Goal: Information Seeking & Learning: Learn about a topic

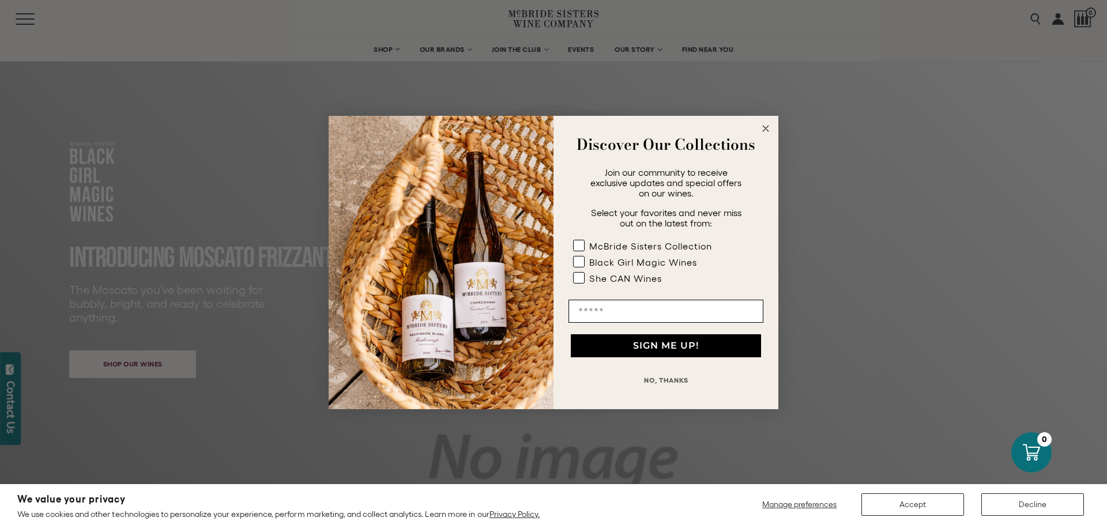
click at [763, 124] on circle "Close dialog" at bounding box center [765, 128] width 13 height 13
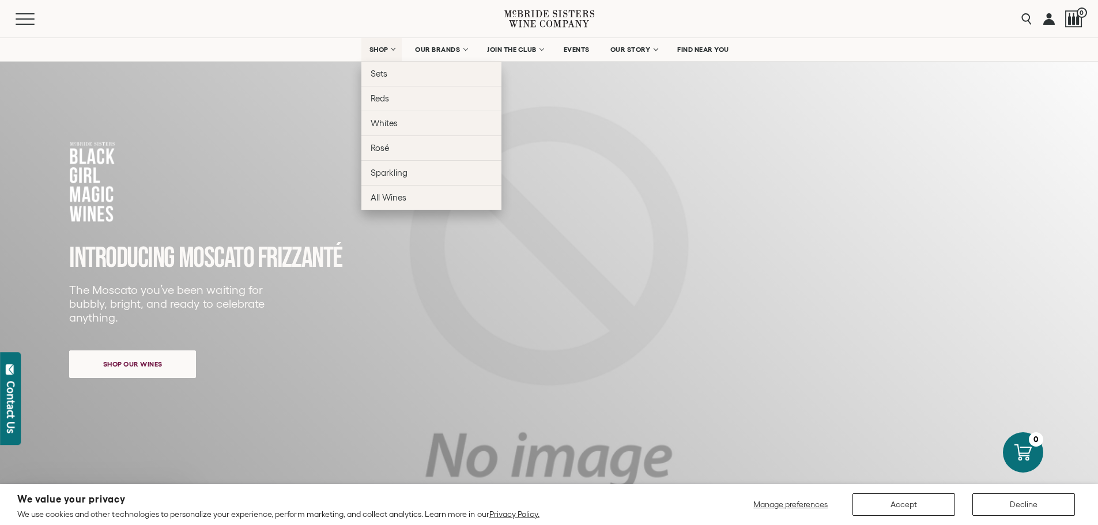
click at [391, 48] on link "SHOP" at bounding box center [382, 49] width 40 height 23
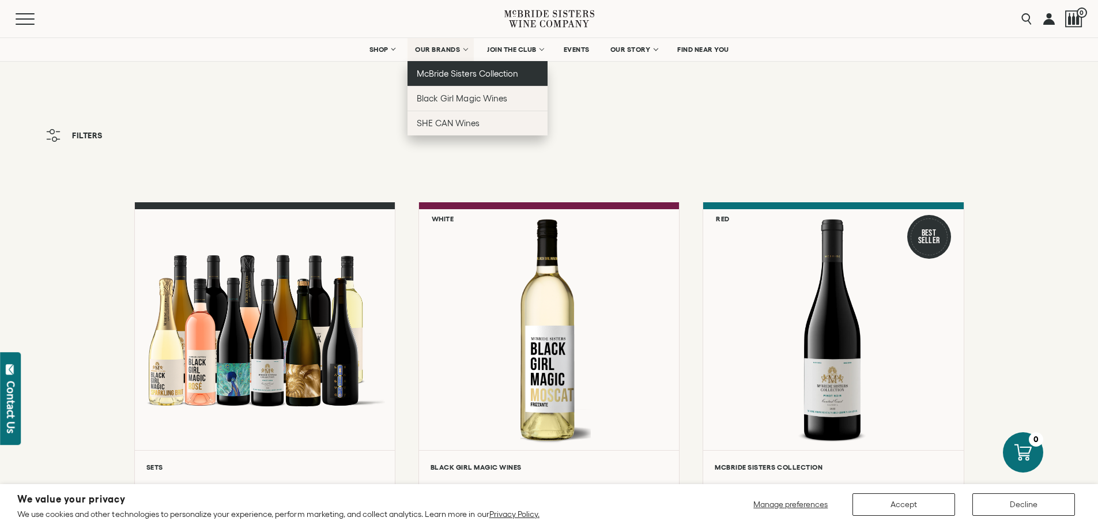
click at [466, 71] on span "McBride Sisters Collection" at bounding box center [467, 74] width 101 height 10
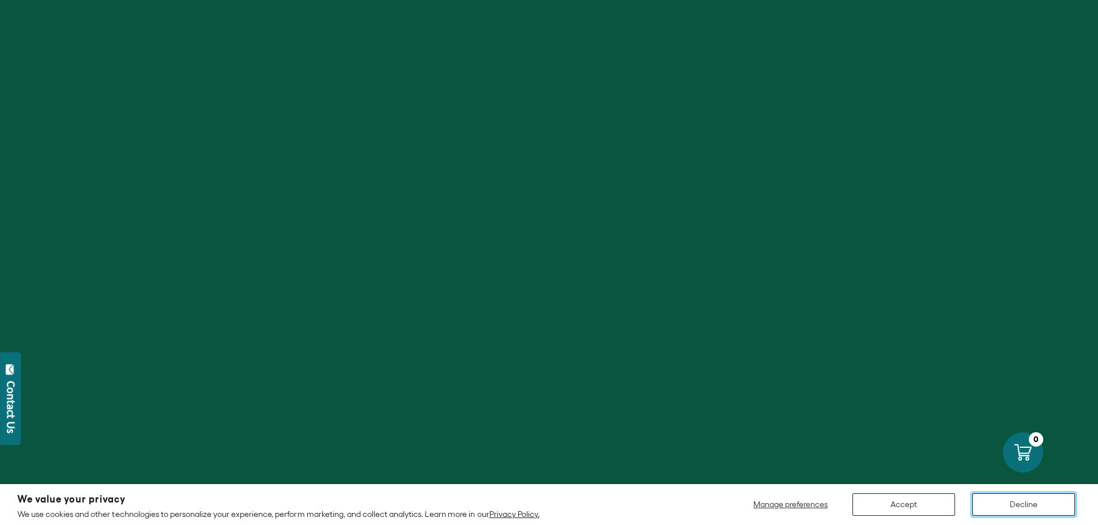
click at [1019, 509] on button "Decline" at bounding box center [1024, 505] width 103 height 22
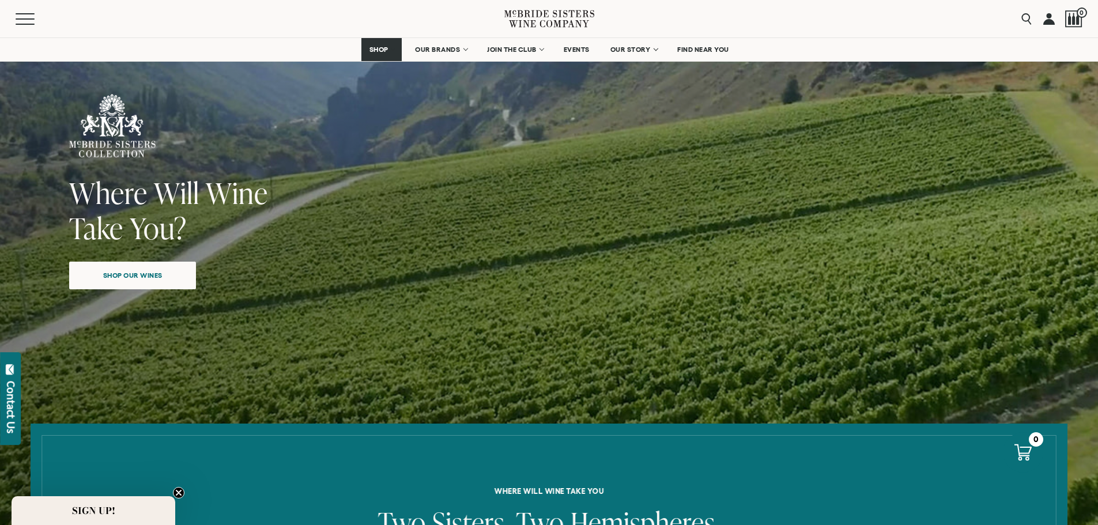
scroll to position [39, 0]
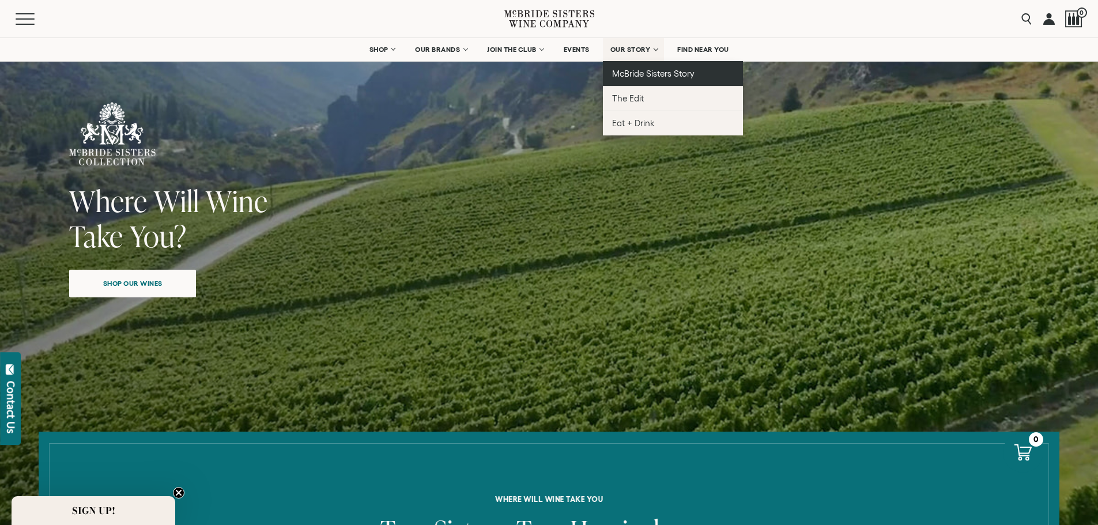
click at [641, 71] on span "McBride Sisters Story" at bounding box center [653, 74] width 82 height 10
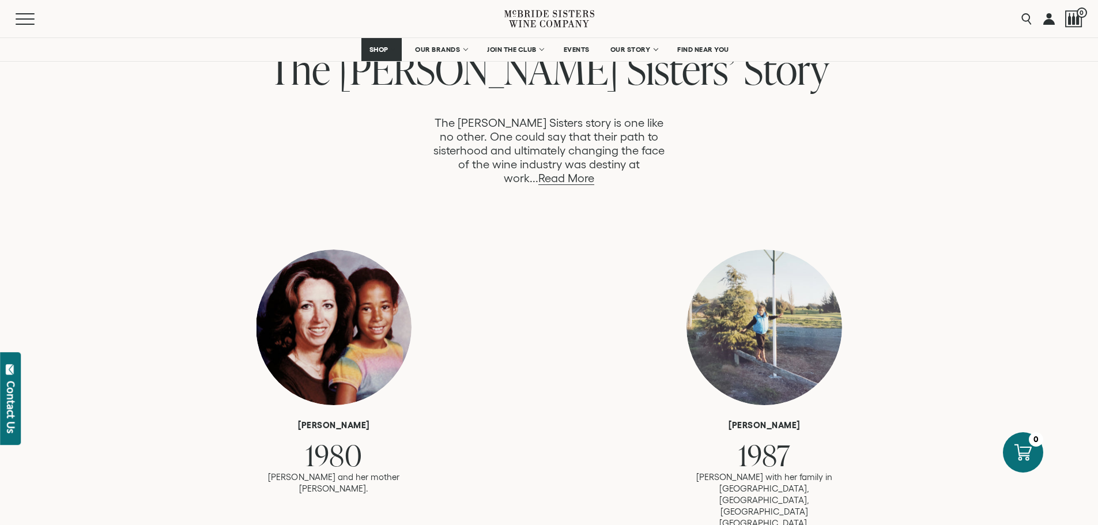
scroll to position [634, 0]
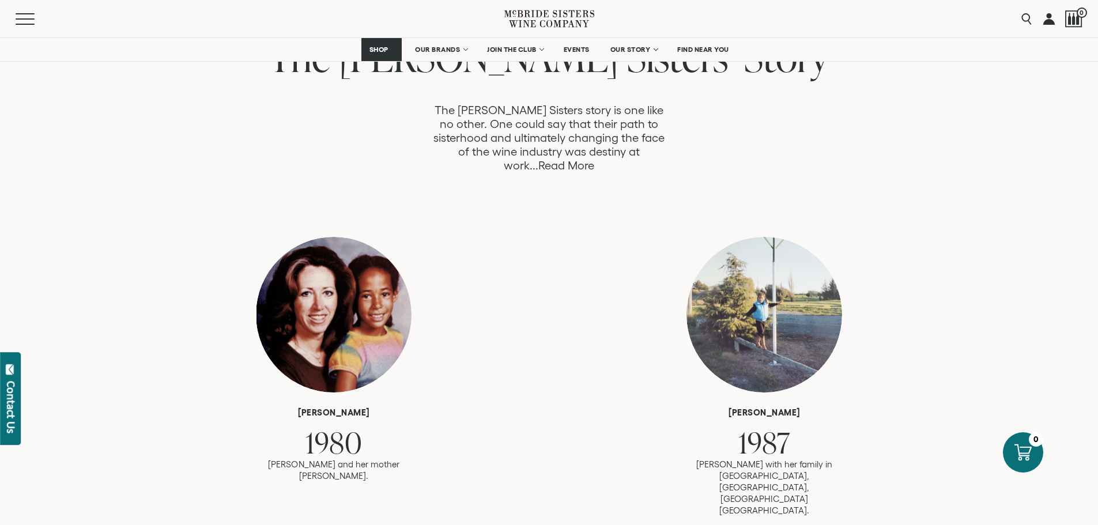
click at [594, 159] on link "Read More" at bounding box center [567, 165] width 56 height 13
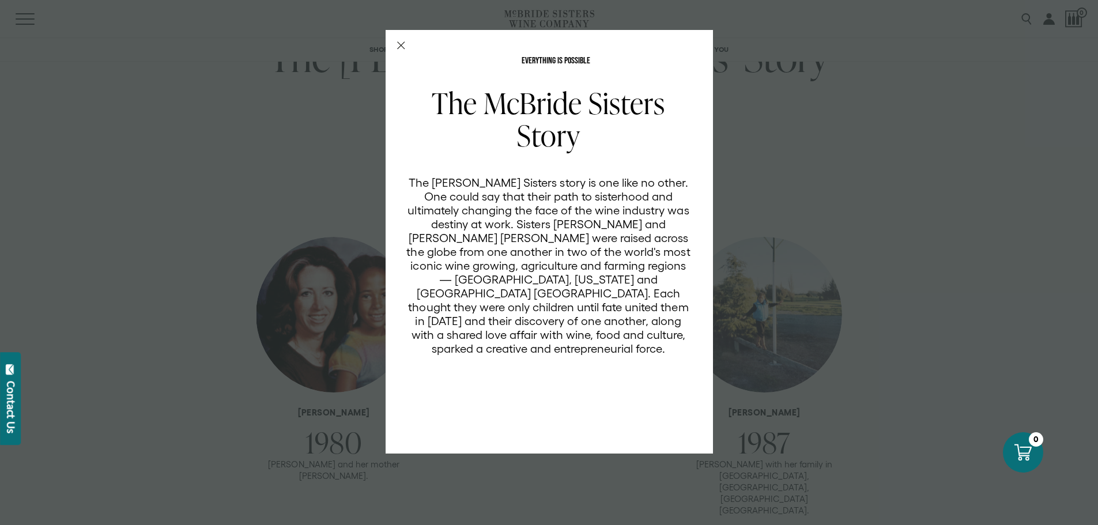
scroll to position [0, 0]
click at [399, 44] on icon "Close Modal" at bounding box center [401, 46] width 8 height 8
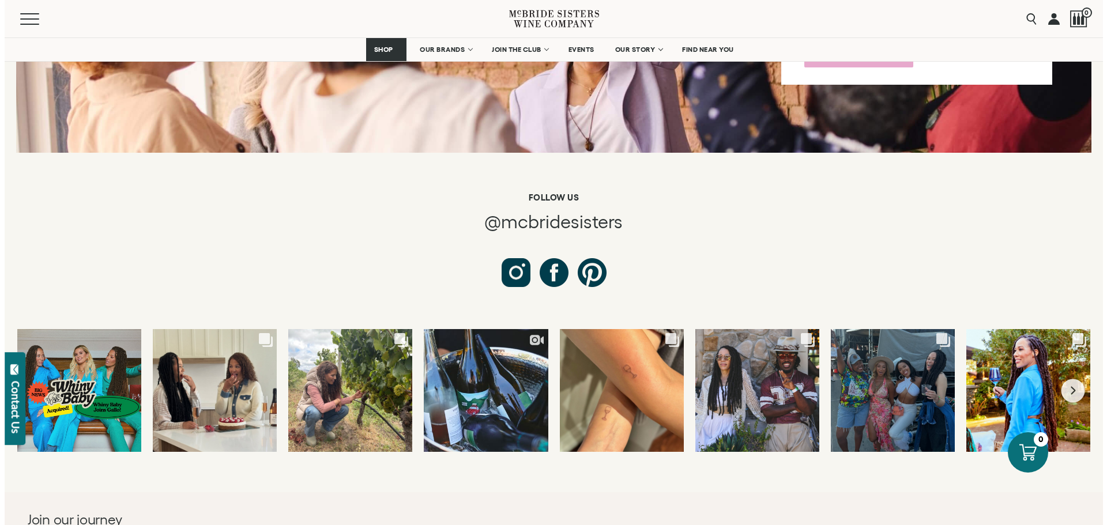
scroll to position [4267, 0]
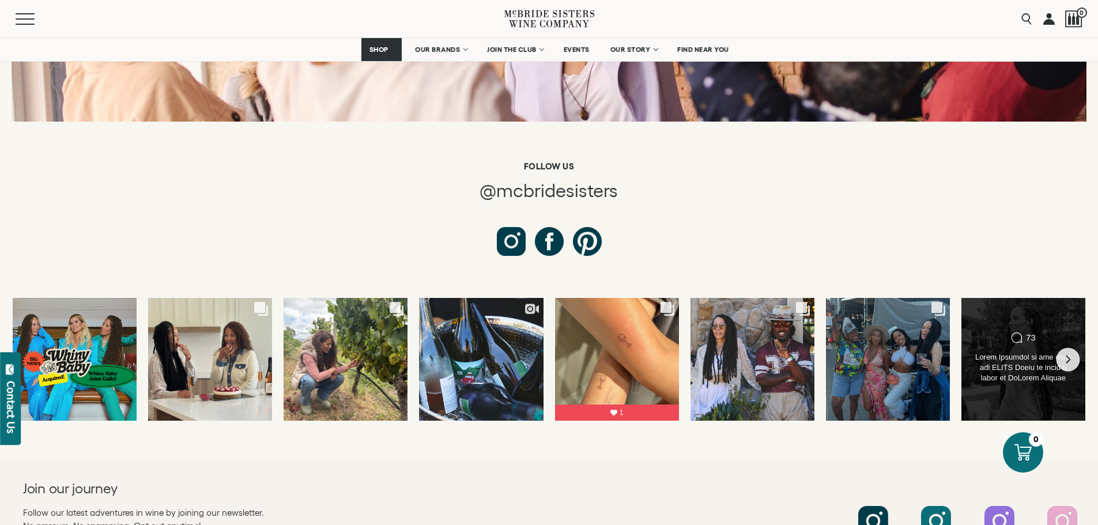
click at [1023, 337] on div "Comments Count 73" at bounding box center [1023, 360] width 125 height 124
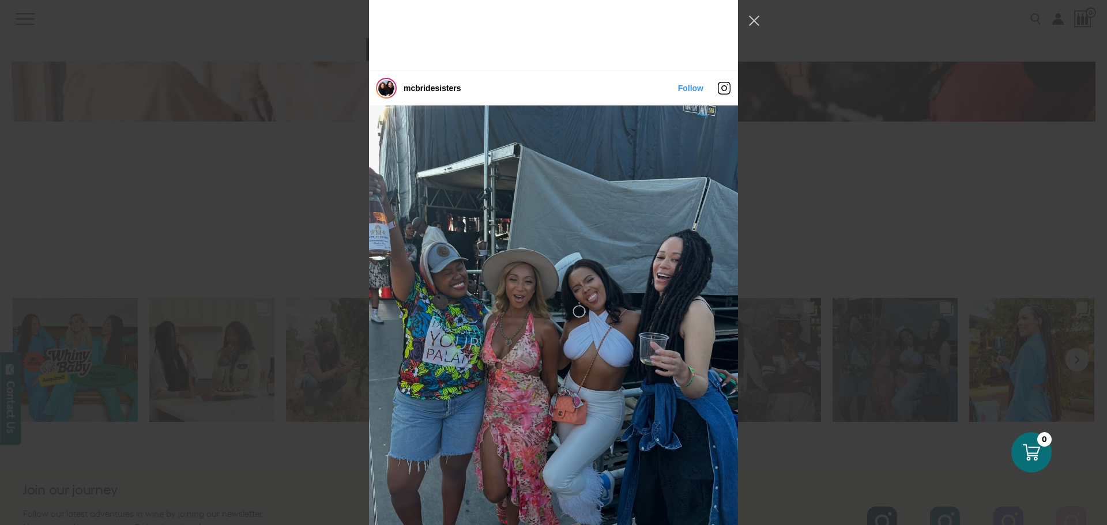
scroll to position [957, 0]
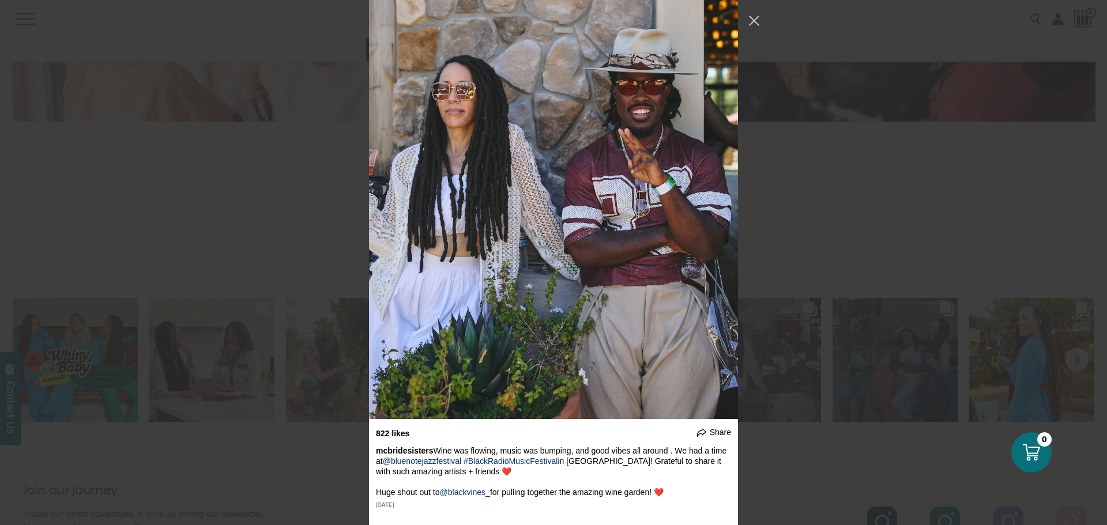
click at [820, 168] on div "mcbridesisters Follow" at bounding box center [553, 262] width 1107 height 525
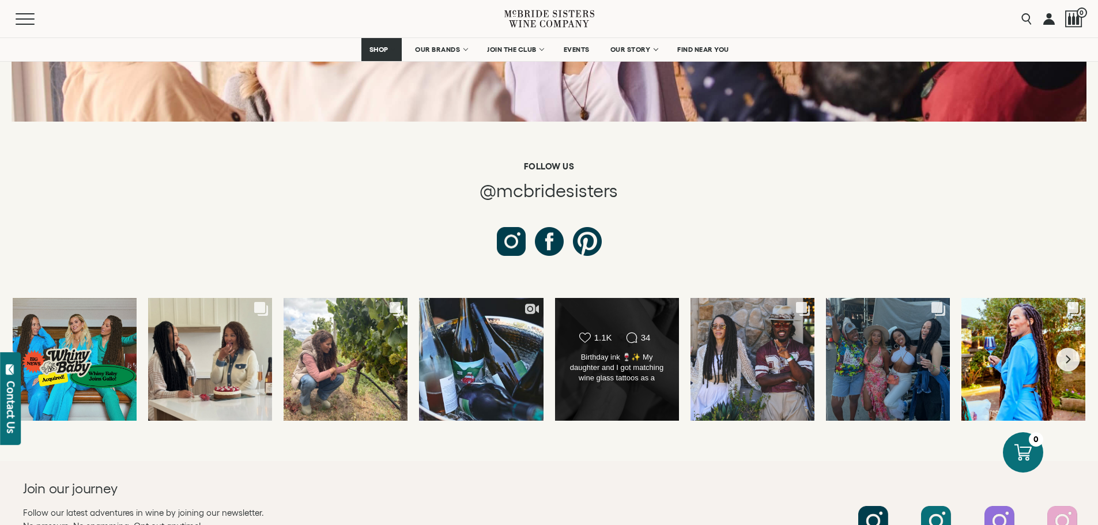
click at [616, 342] on div "Likes Count 1.1K Comments Count 34 Birthday ink 🍷✨ My daughter and I got matchi…" at bounding box center [617, 360] width 125 height 124
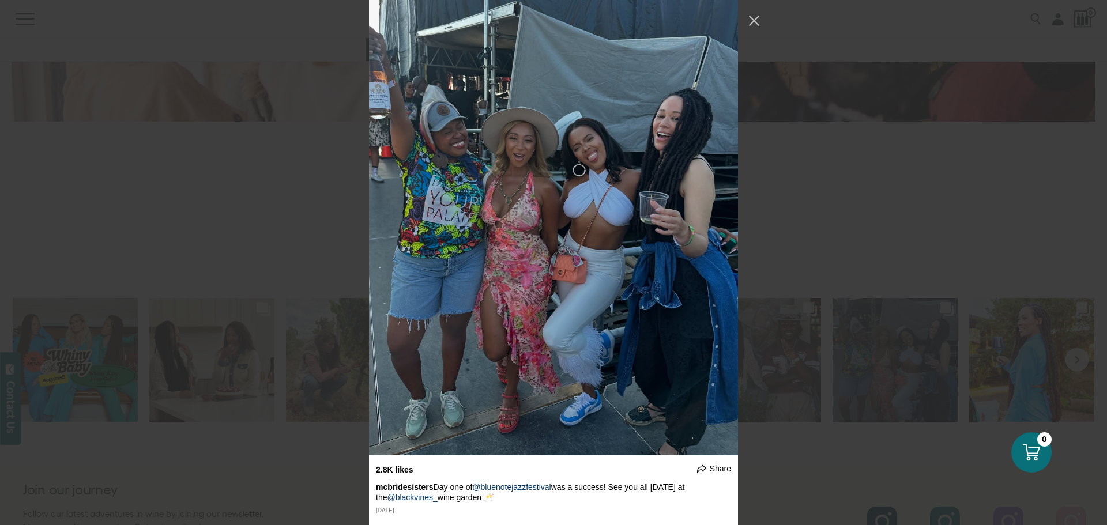
scroll to position [1976, 0]
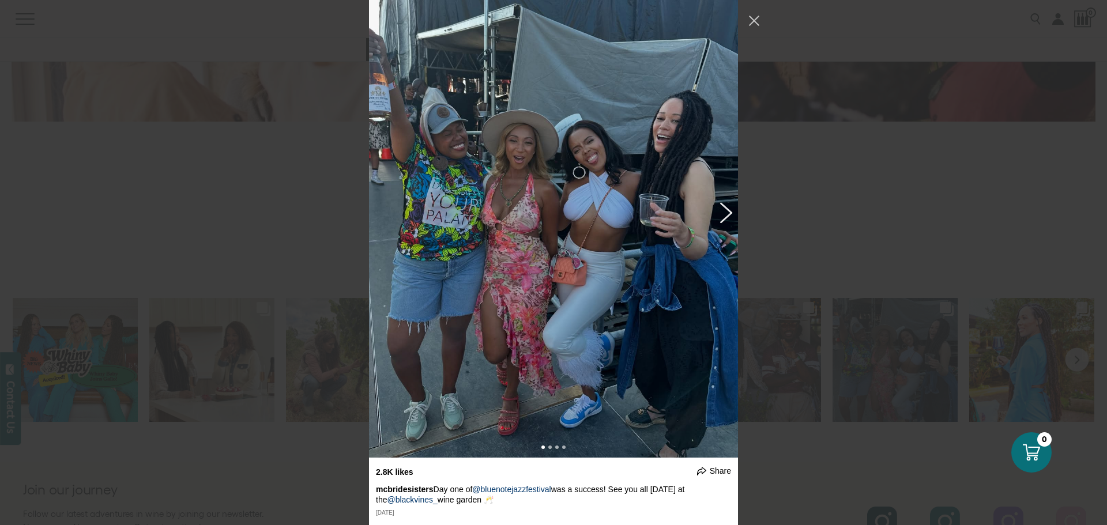
click at [721, 213] on button "Previous image" at bounding box center [724, 212] width 14 height 21
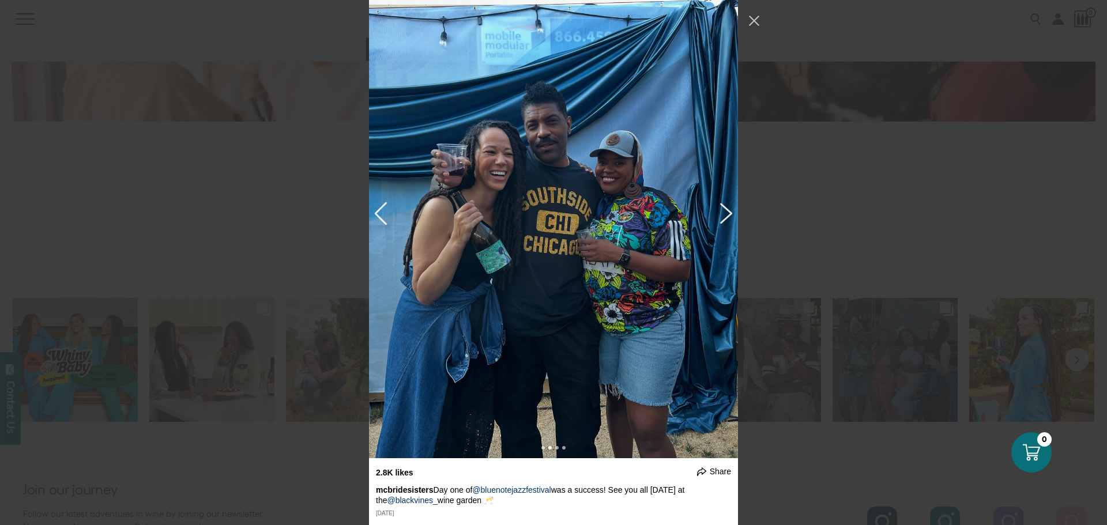
click at [721, 213] on button "Previous image" at bounding box center [724, 212] width 14 height 21
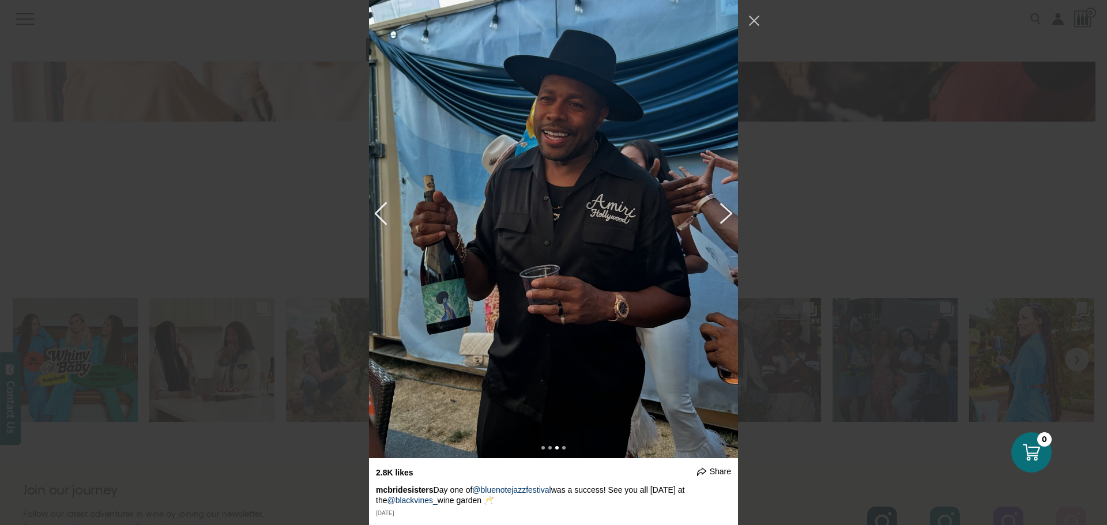
click at [721, 213] on button "Previous image" at bounding box center [724, 212] width 14 height 21
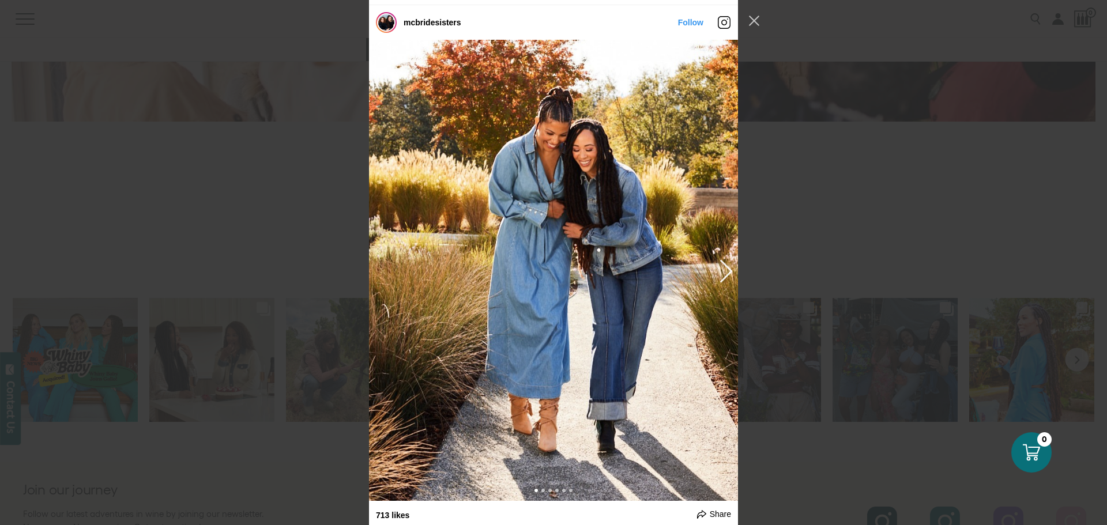
scroll to position [3322, 0]
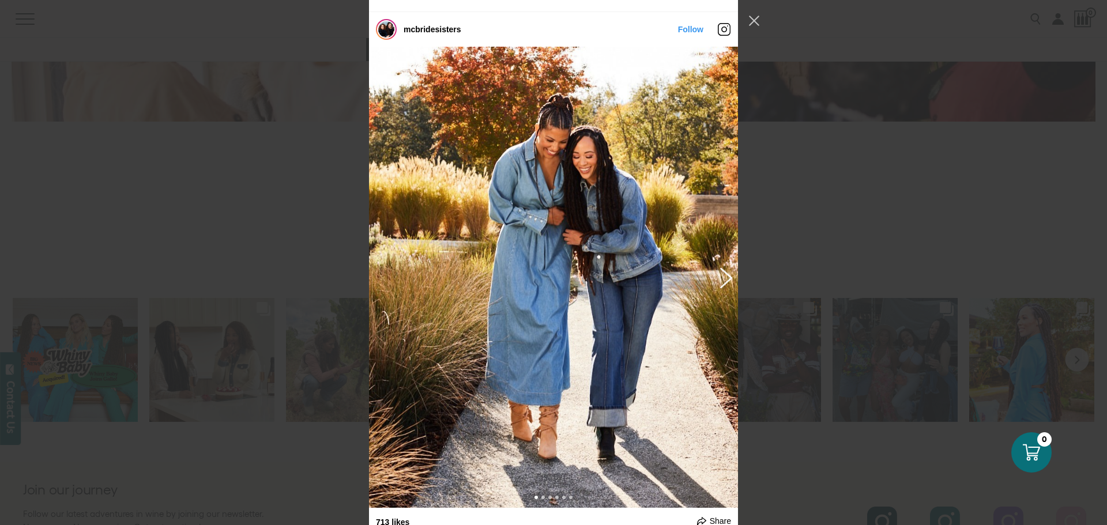
click at [717, 272] on button "Previous image" at bounding box center [724, 277] width 14 height 21
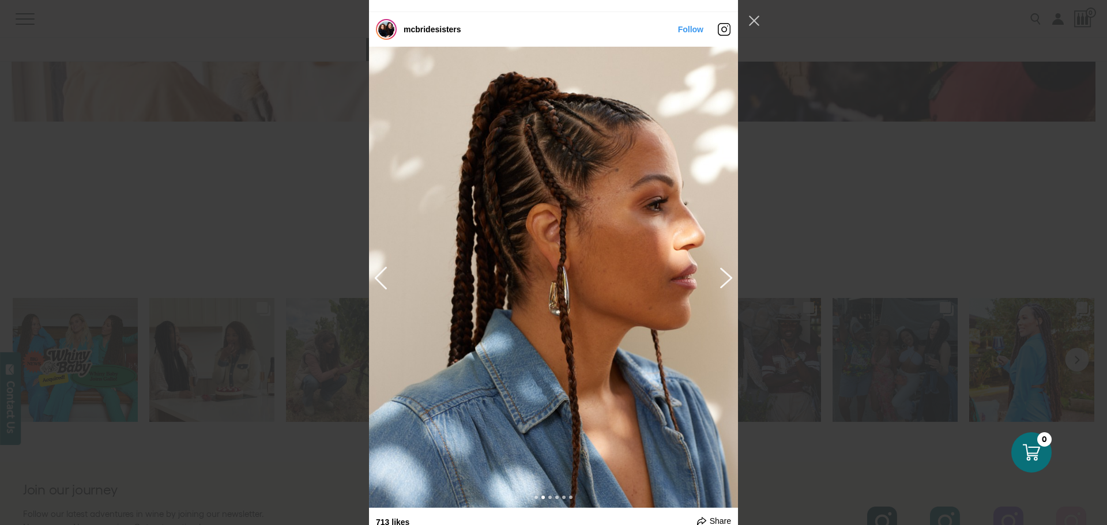
click at [717, 272] on button "Previous image" at bounding box center [724, 277] width 14 height 21
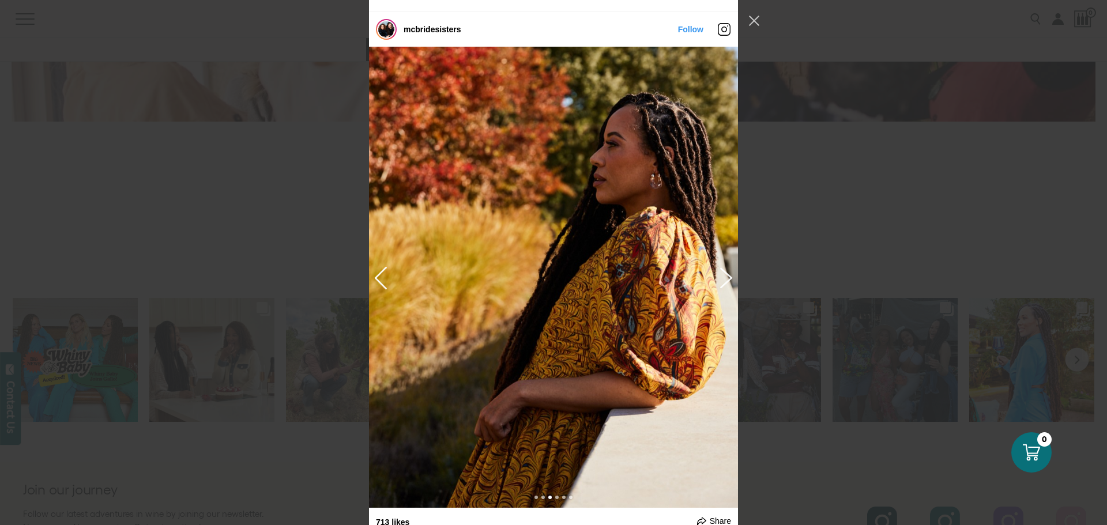
click at [717, 272] on button "Previous image" at bounding box center [724, 277] width 14 height 21
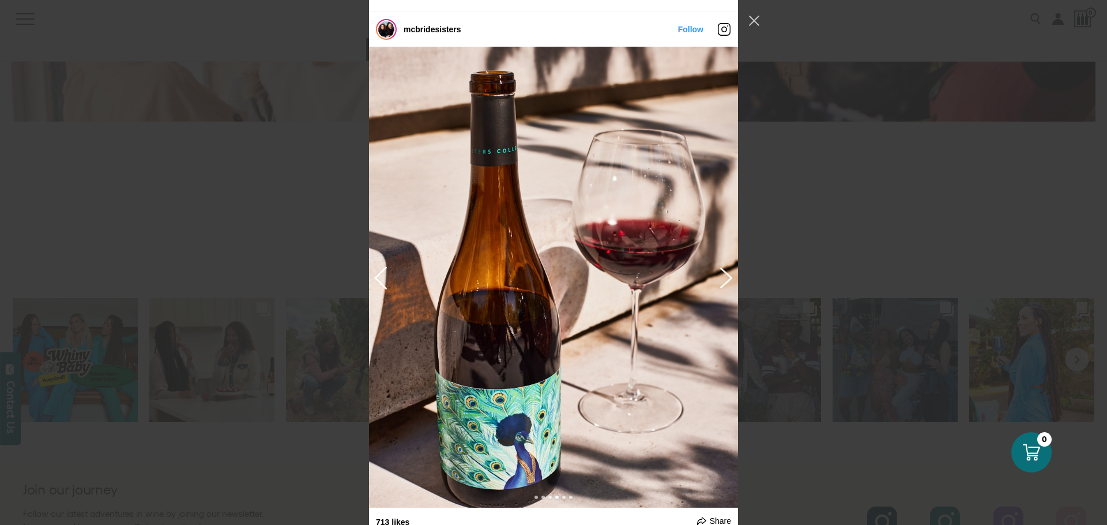
click at [717, 272] on button "Previous image" at bounding box center [724, 277] width 14 height 21
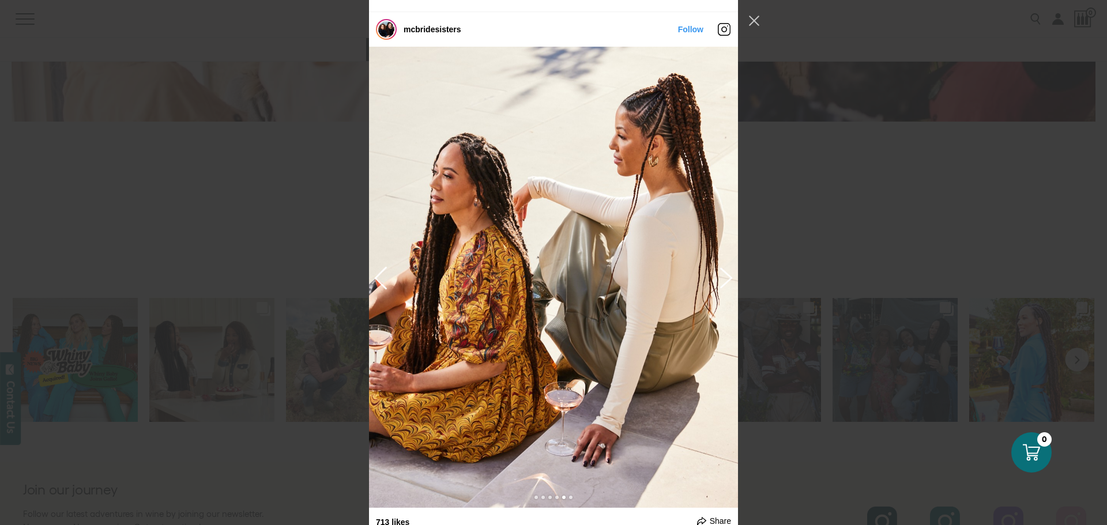
click at [717, 272] on button "Previous image" at bounding box center [724, 277] width 14 height 21
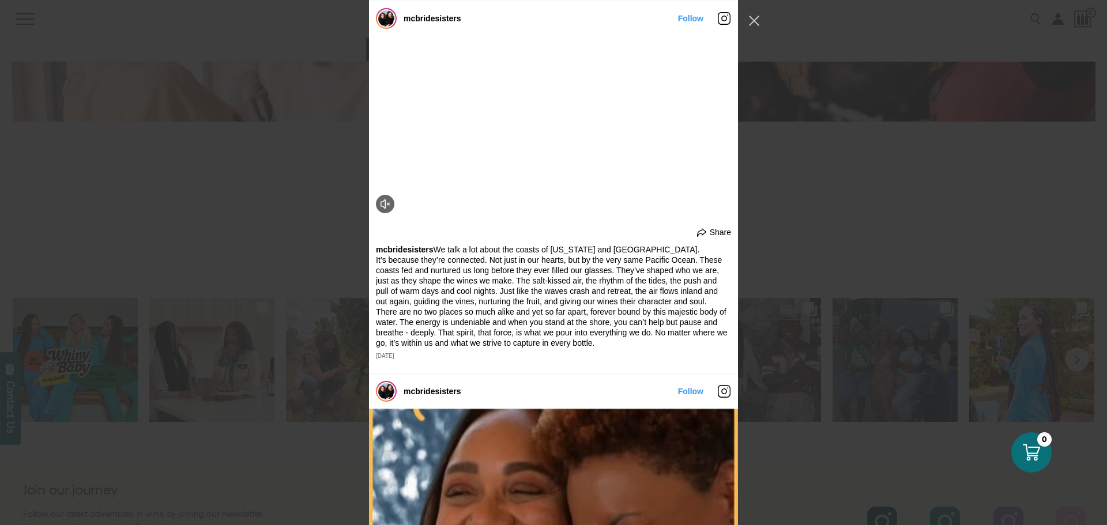
scroll to position [3956, 0]
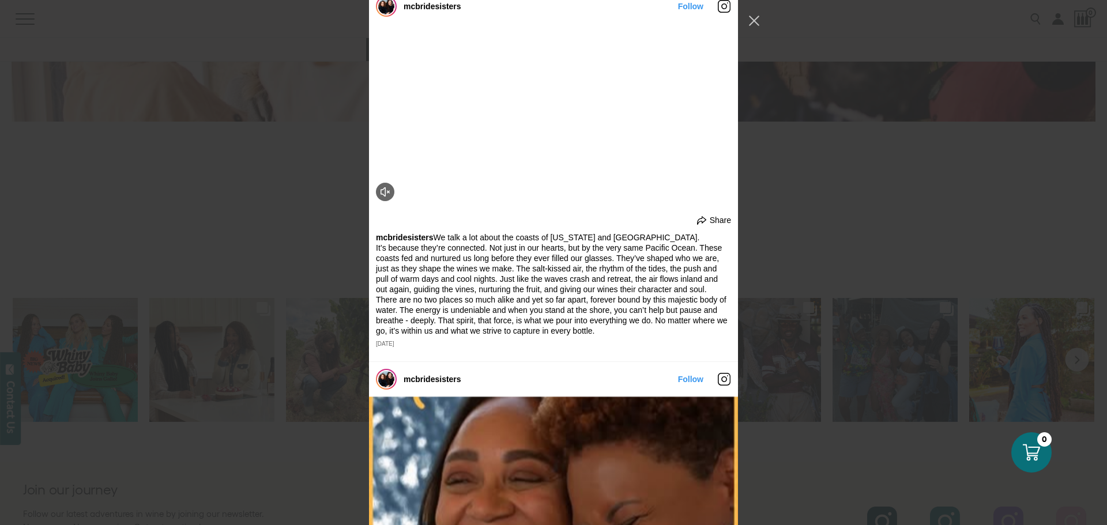
click at [384, 208] on video "Instagram Feed popup" at bounding box center [553, 116] width 369 height 184
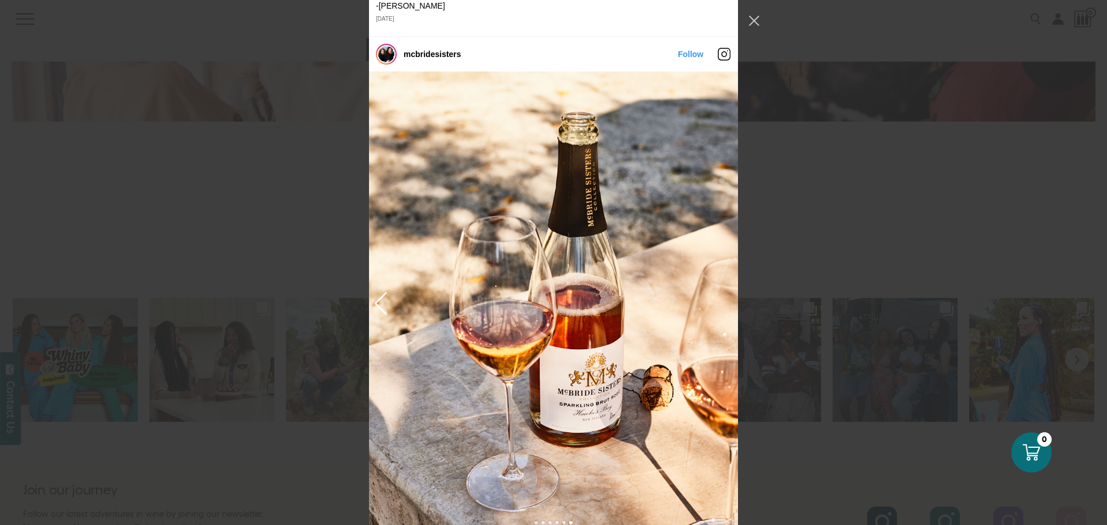
scroll to position [3341, 0]
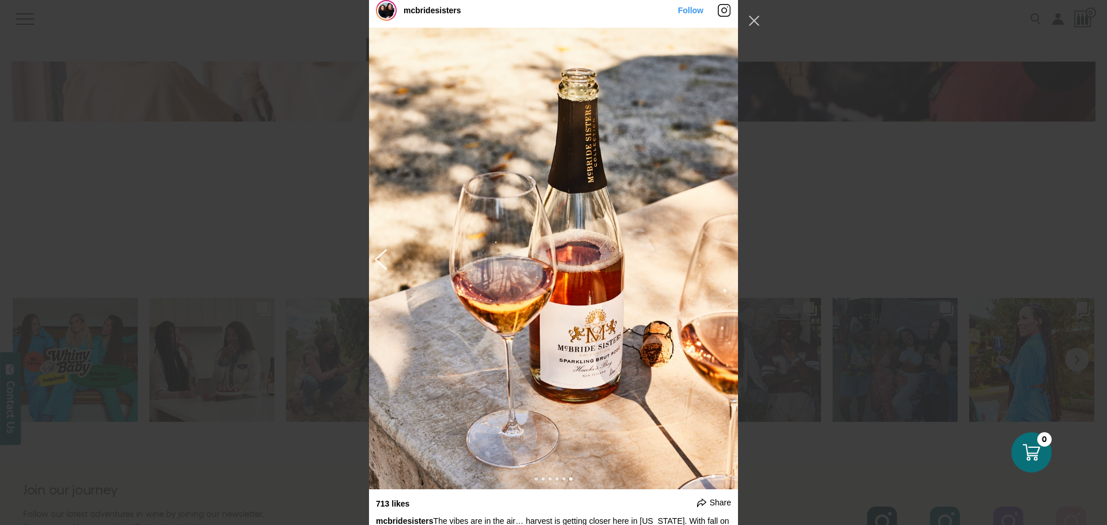
click at [379, 254] on button "Next image" at bounding box center [383, 258] width 14 height 21
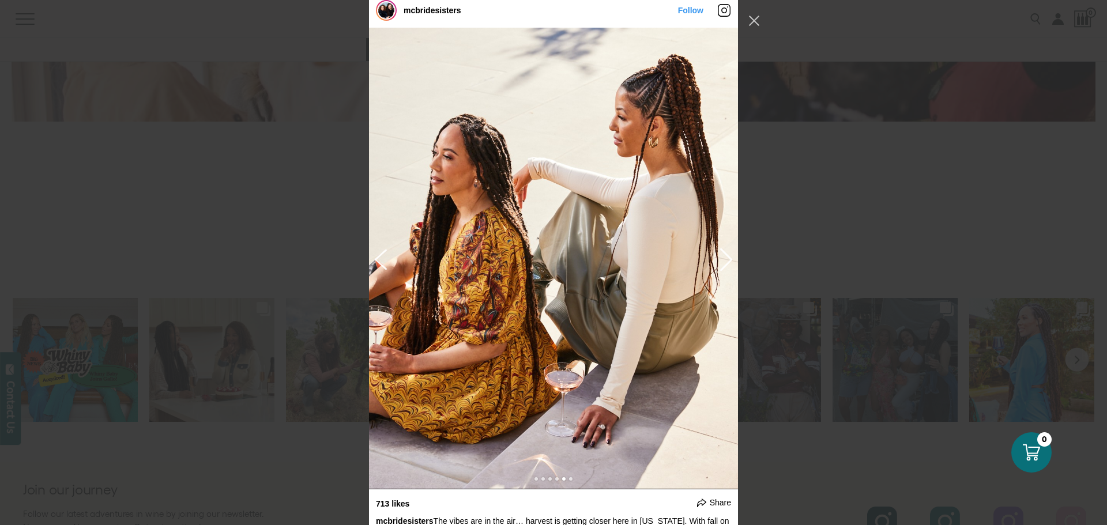
click at [379, 254] on button "Next image" at bounding box center [383, 258] width 14 height 21
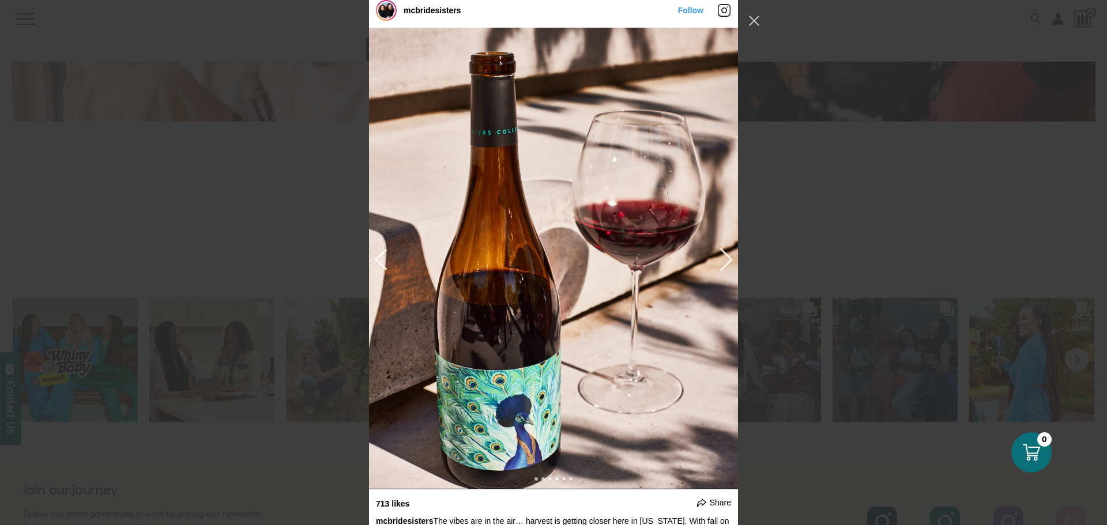
click at [379, 254] on button "Next image" at bounding box center [383, 258] width 14 height 21
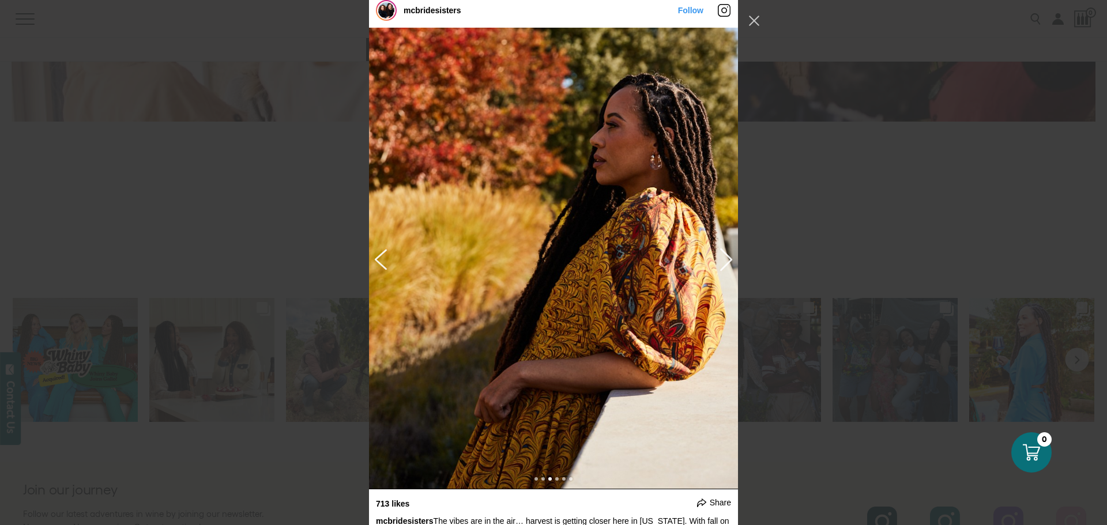
click at [379, 254] on button "Next image" at bounding box center [383, 258] width 14 height 21
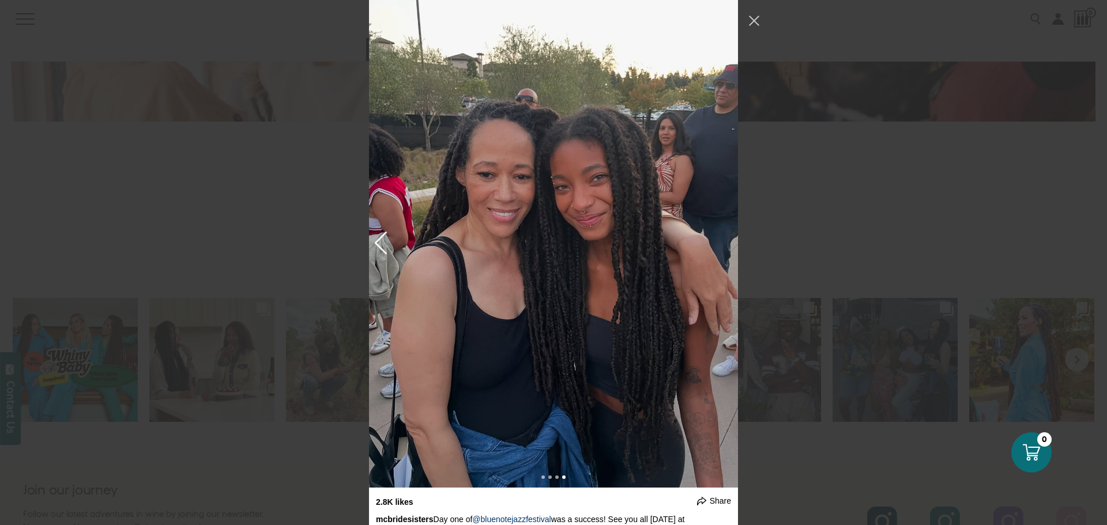
scroll to position [1918, 0]
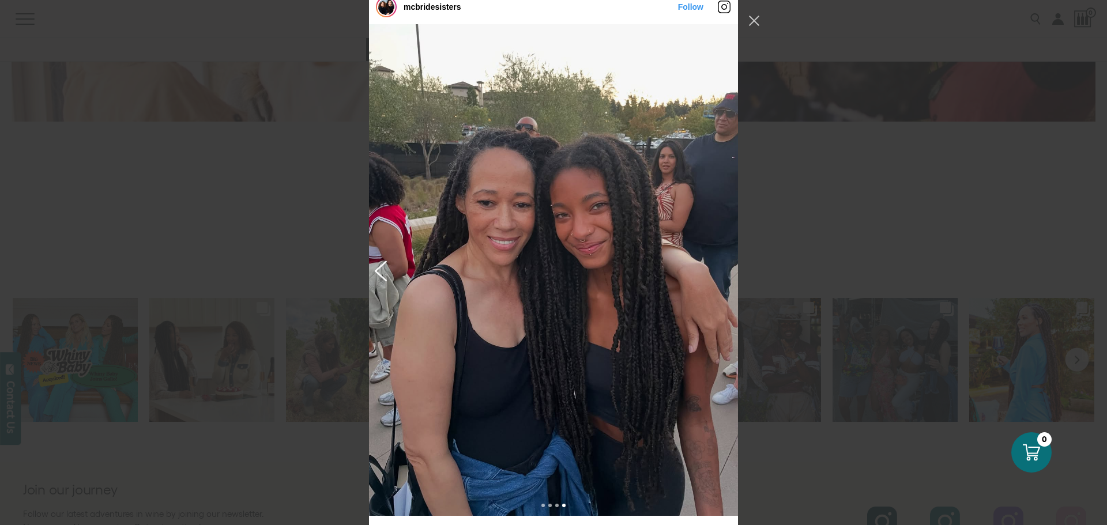
click at [378, 263] on button "Next image" at bounding box center [383, 270] width 14 height 21
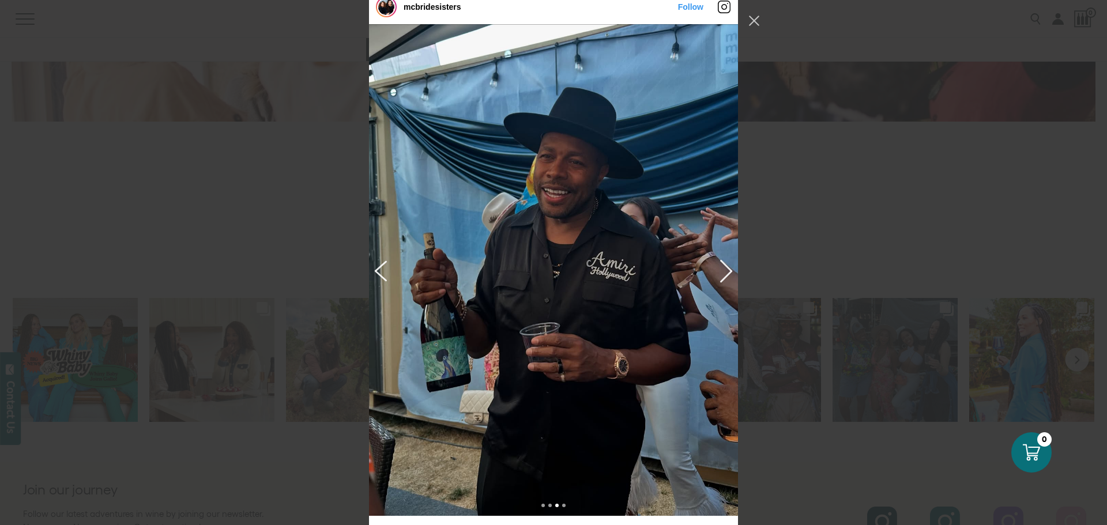
click at [378, 263] on button "Next image" at bounding box center [383, 270] width 14 height 21
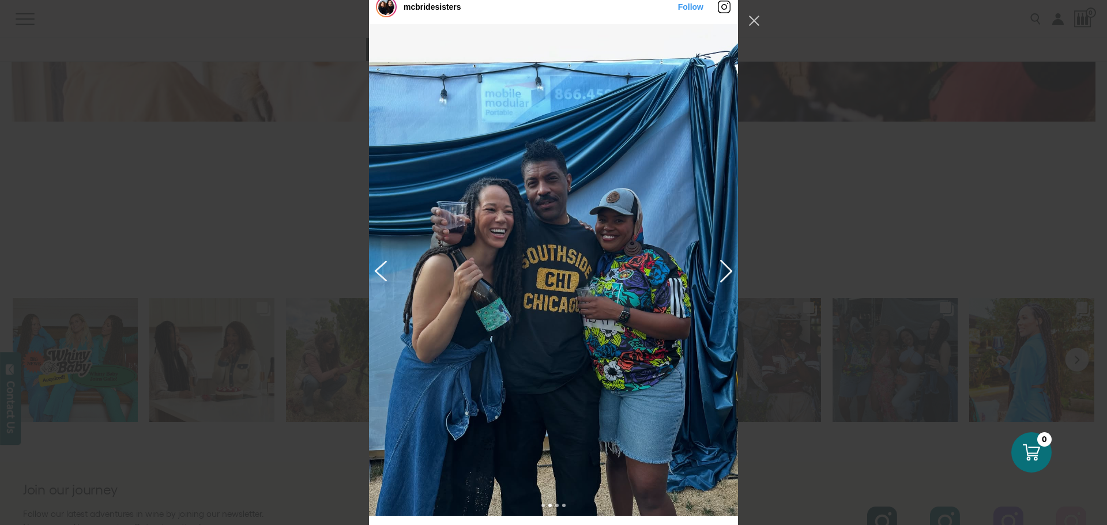
click at [378, 263] on button "Next image" at bounding box center [383, 270] width 14 height 21
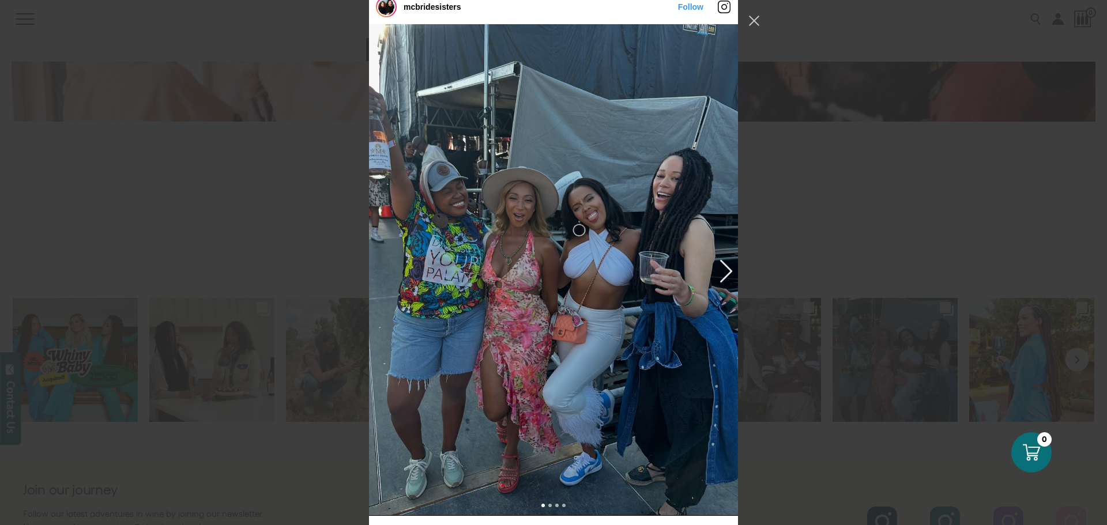
click at [378, 263] on div "Instagram Feed popup" at bounding box center [553, 269] width 369 height 491
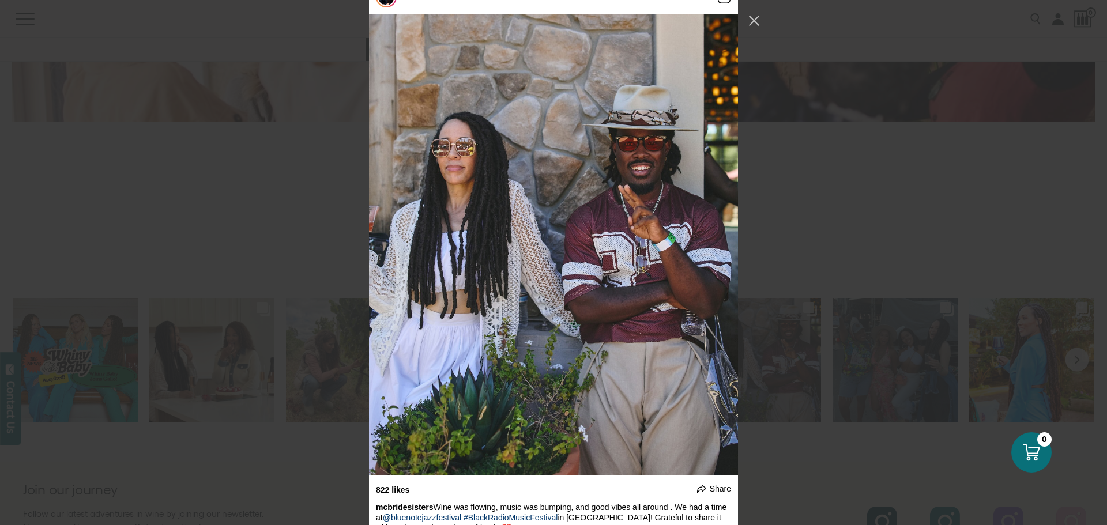
scroll to position [1323, 0]
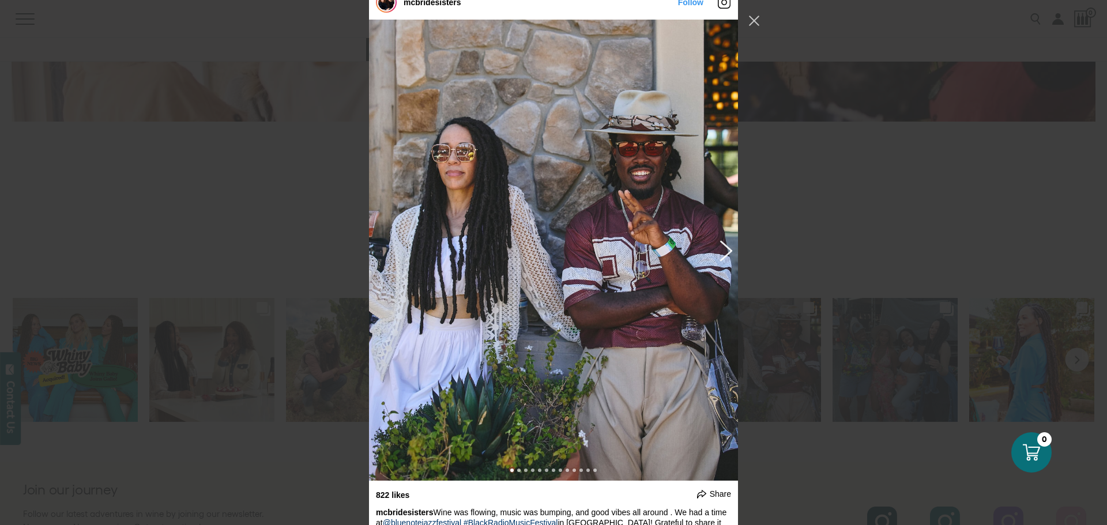
click at [722, 251] on button "Previous image" at bounding box center [724, 250] width 14 height 21
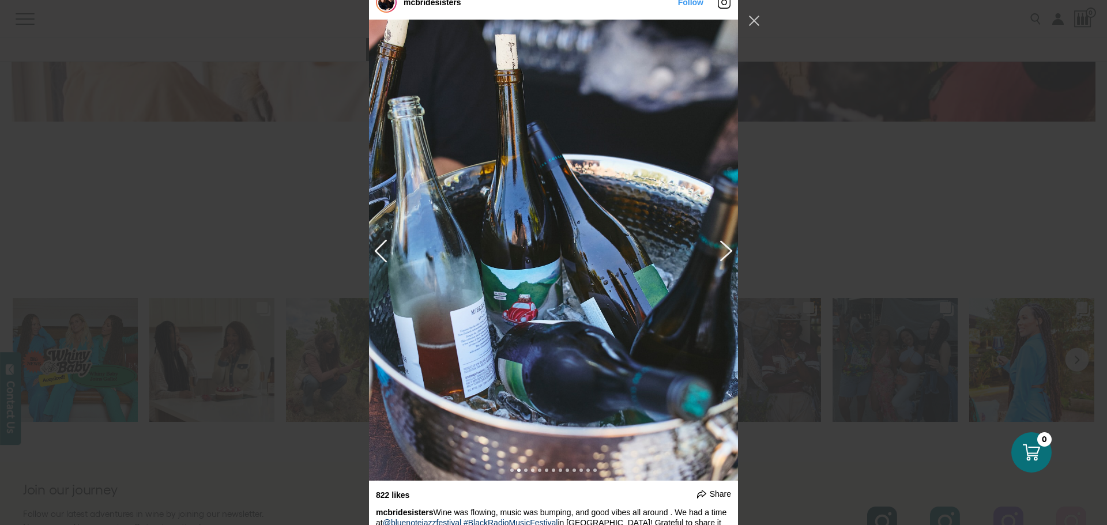
click at [722, 251] on button "Previous image" at bounding box center [724, 250] width 14 height 21
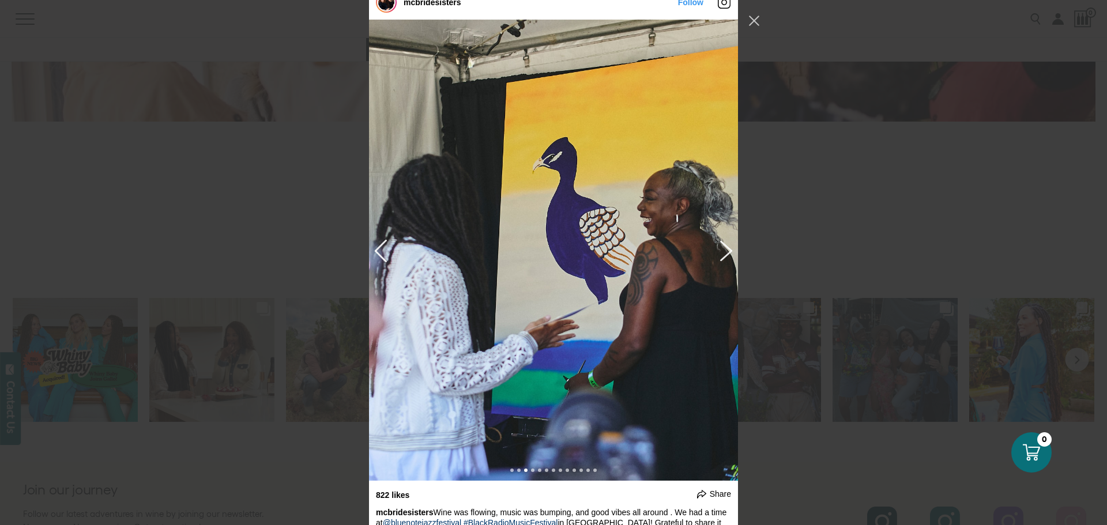
click at [722, 251] on button "Previous image" at bounding box center [724, 250] width 14 height 21
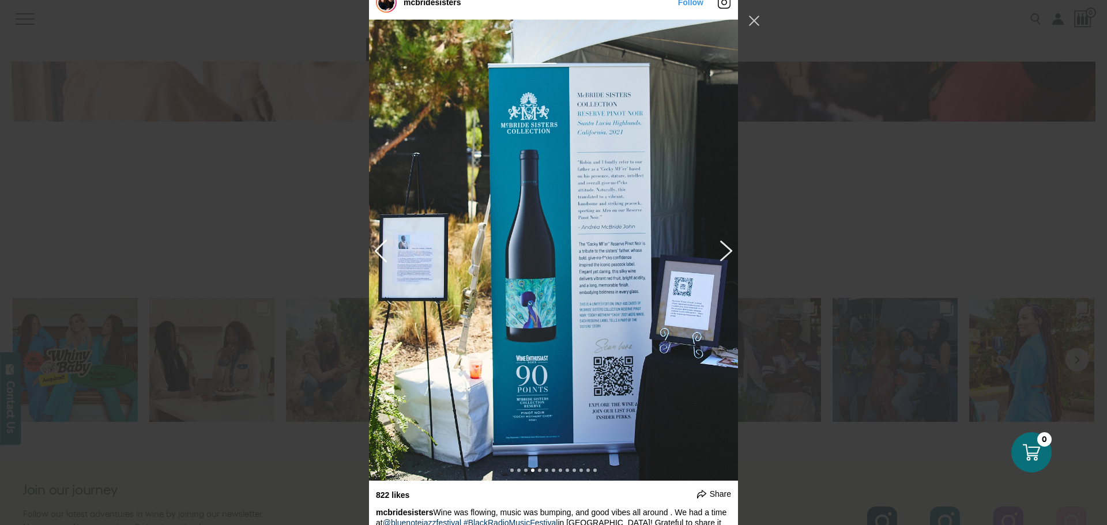
click at [722, 251] on button "Previous image" at bounding box center [724, 250] width 14 height 21
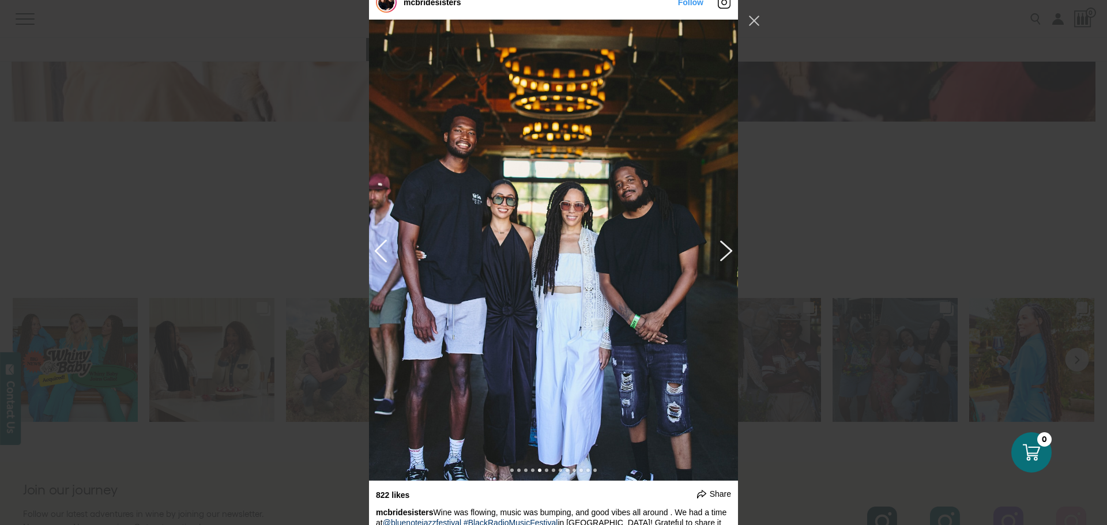
click at [722, 251] on button "Previous image" at bounding box center [724, 250] width 14 height 21
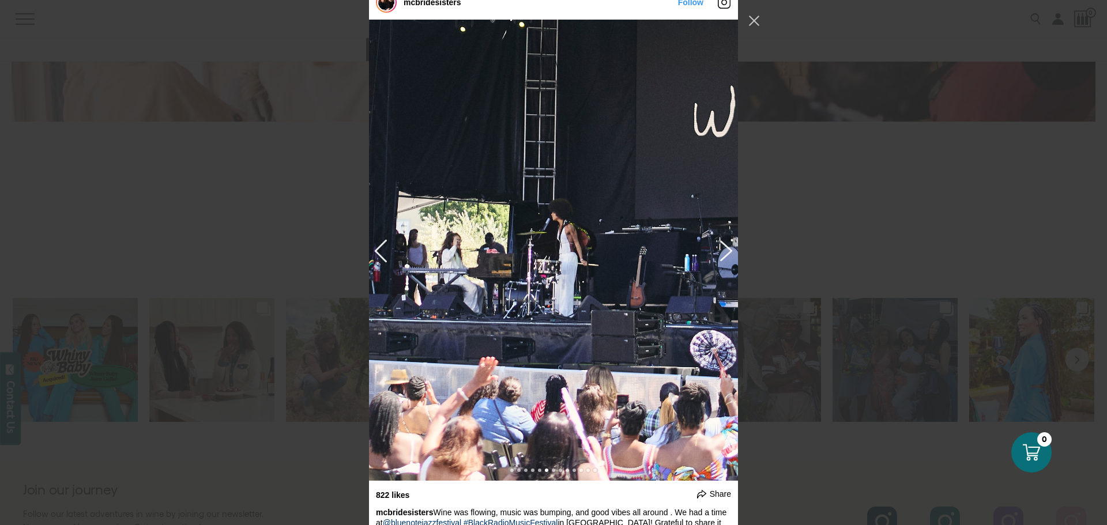
click at [722, 251] on button "Previous image" at bounding box center [724, 250] width 14 height 21
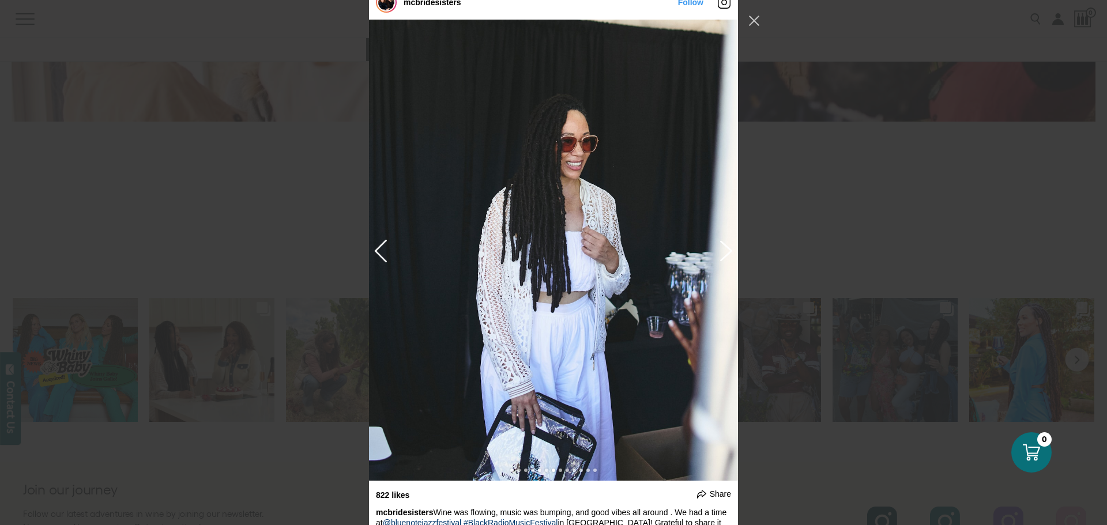
click at [722, 251] on button "Previous image" at bounding box center [724, 250] width 14 height 21
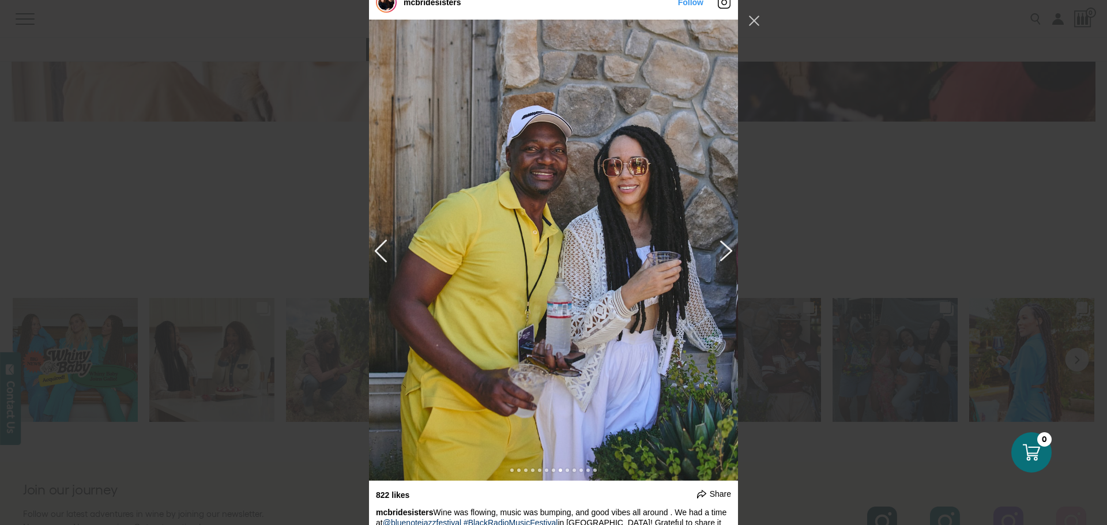
click at [722, 251] on button "Previous image" at bounding box center [724, 250] width 14 height 21
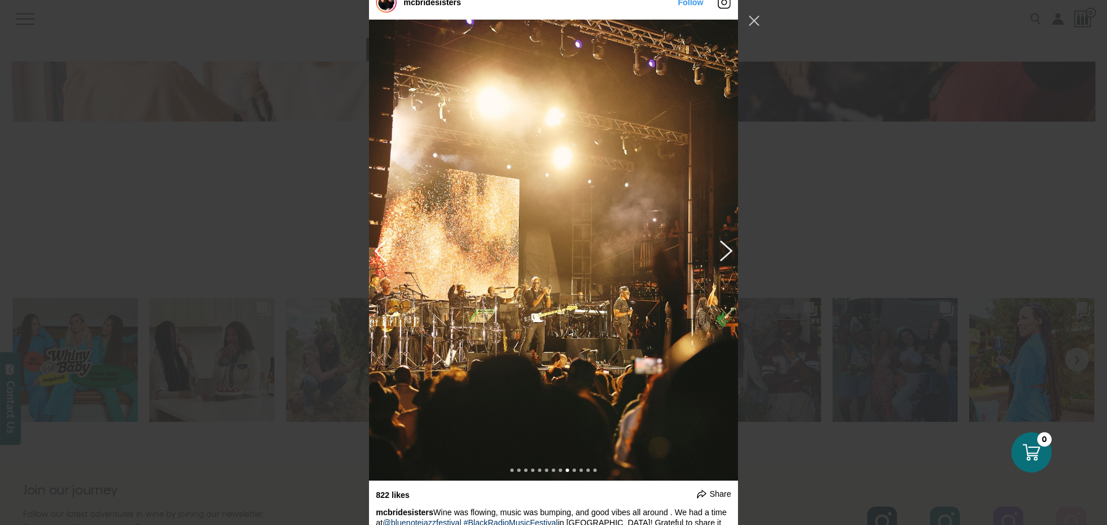
click at [722, 251] on button "Previous image" at bounding box center [724, 250] width 14 height 21
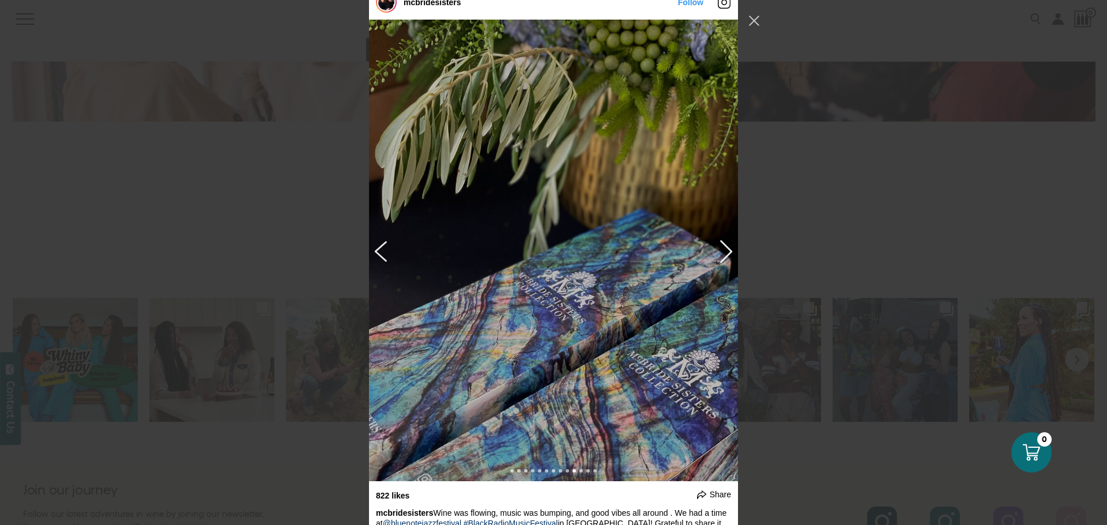
click at [379, 254] on button "Next image" at bounding box center [383, 250] width 14 height 21
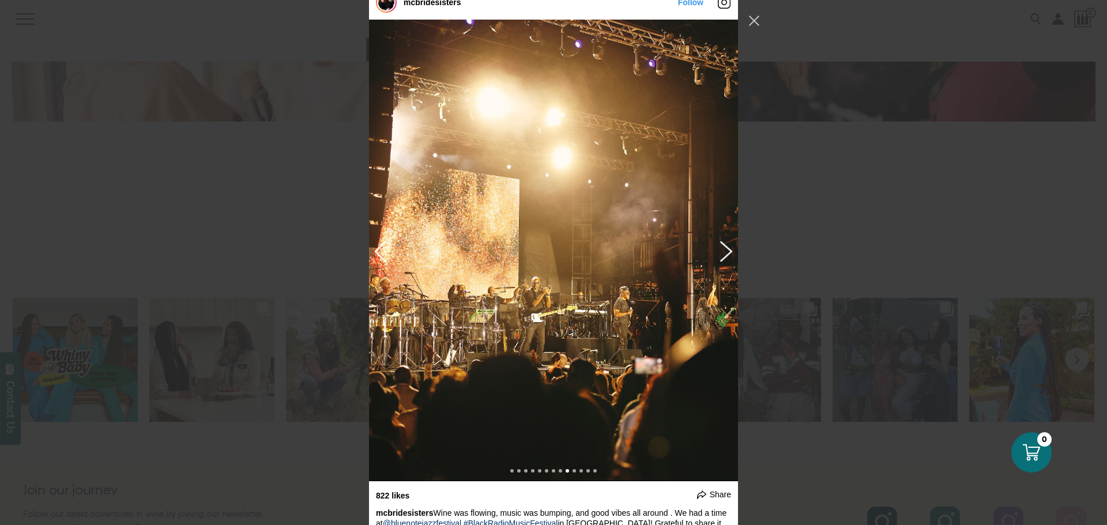
click at [724, 249] on button "Previous image" at bounding box center [724, 250] width 14 height 21
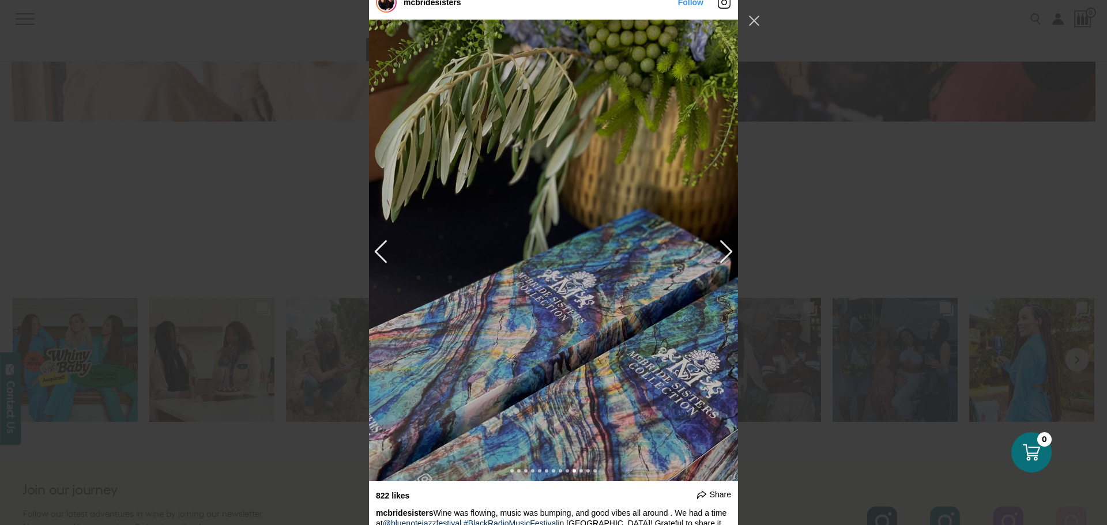
click at [727, 249] on div "Instagram Feed popup" at bounding box center [553, 251] width 369 height 462
click at [722, 244] on button "Previous image" at bounding box center [724, 250] width 14 height 21
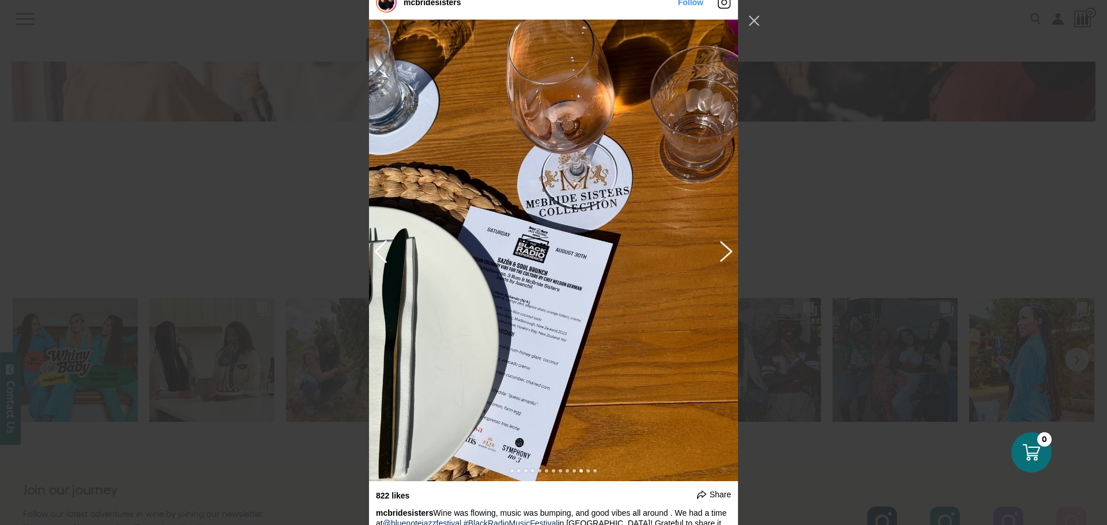
click at [722, 244] on button "Previous image" at bounding box center [724, 250] width 14 height 21
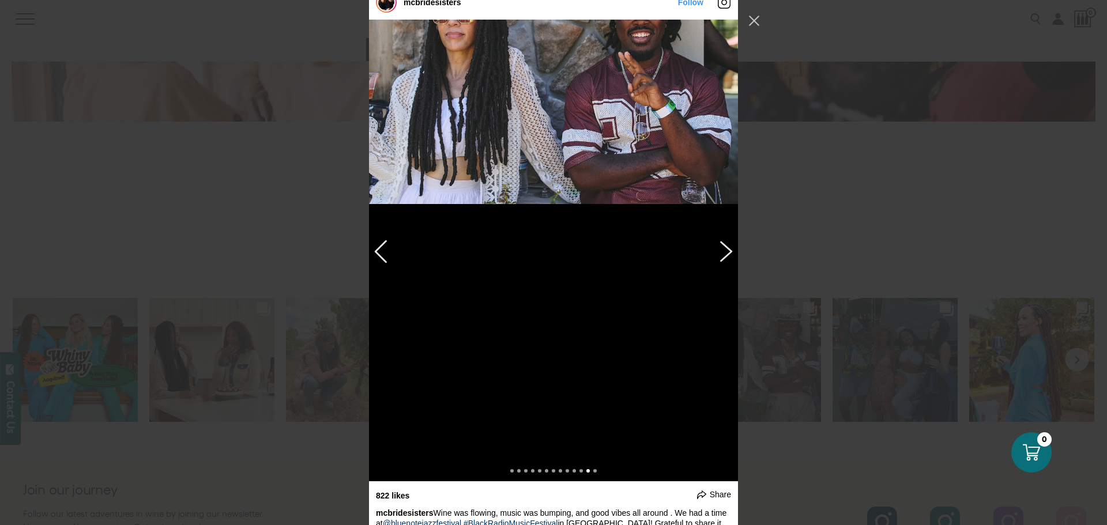
click at [722, 244] on button "Previous image" at bounding box center [724, 250] width 14 height 21
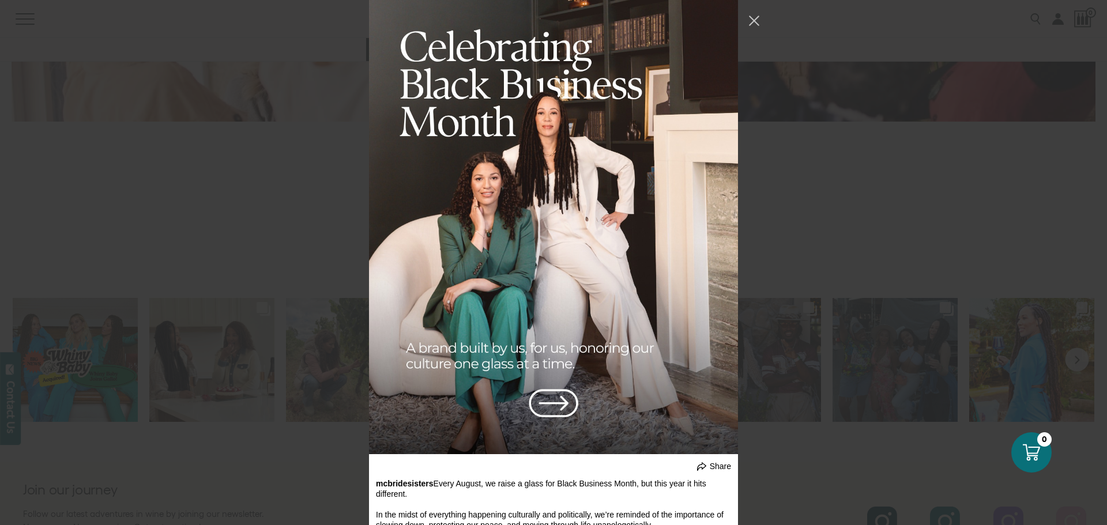
scroll to position [4821, 0]
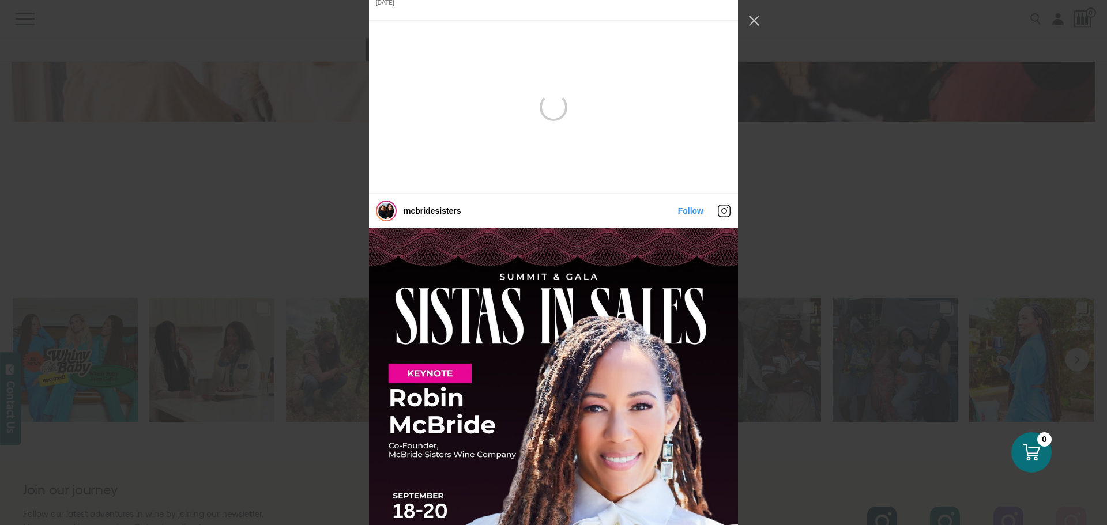
scroll to position [5512, 0]
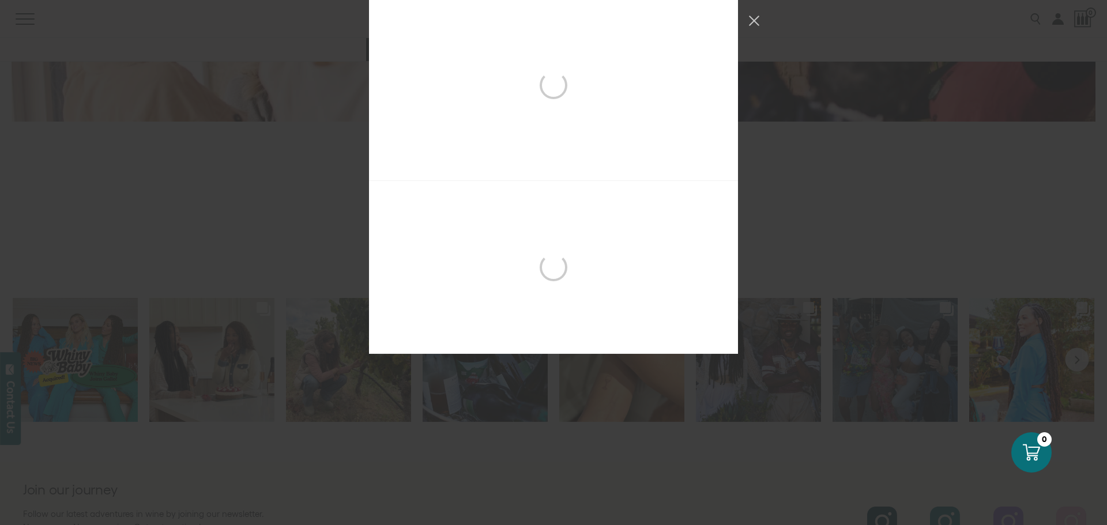
scroll to position [6300, 0]
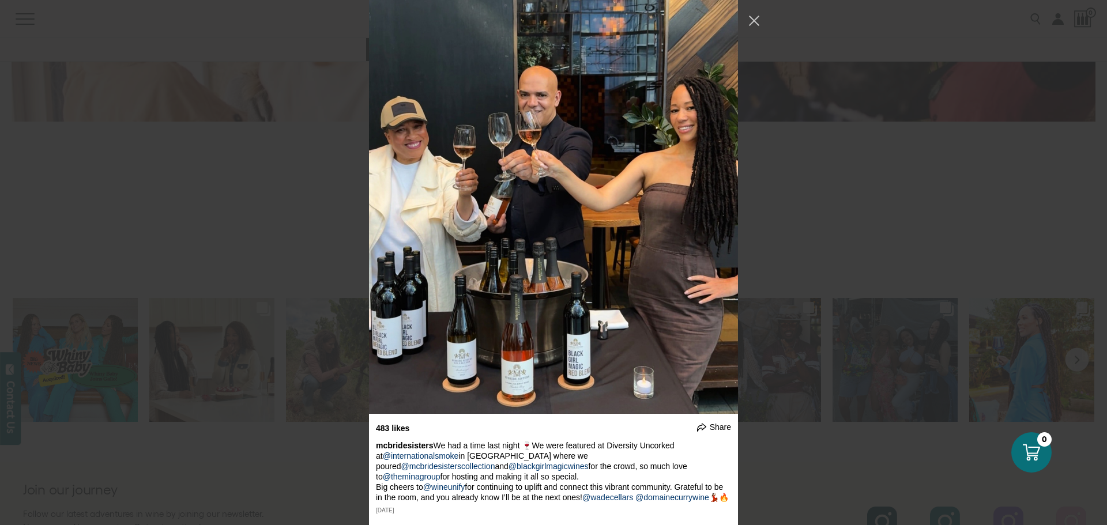
scroll to position [8952, 0]
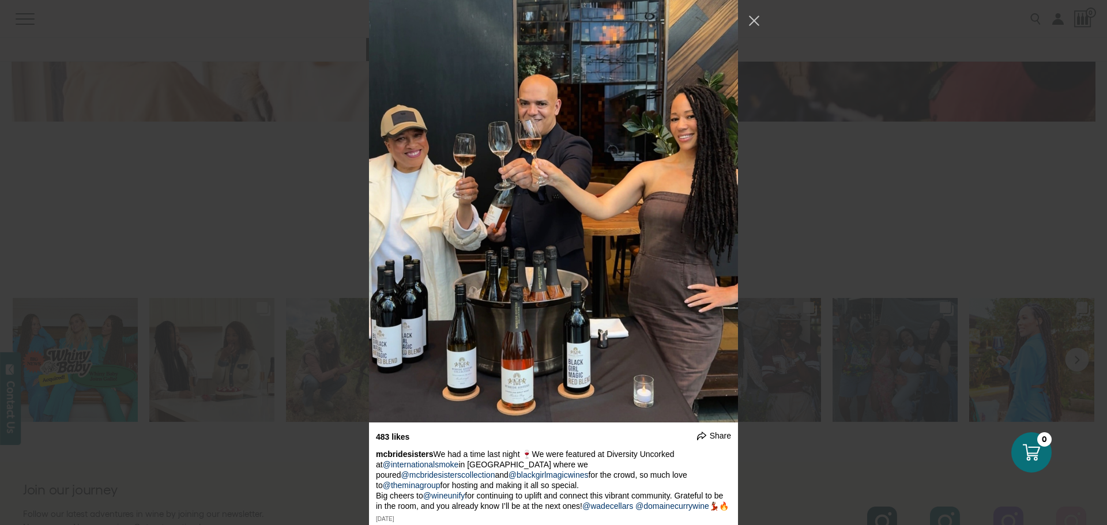
scroll to position [8933, 0]
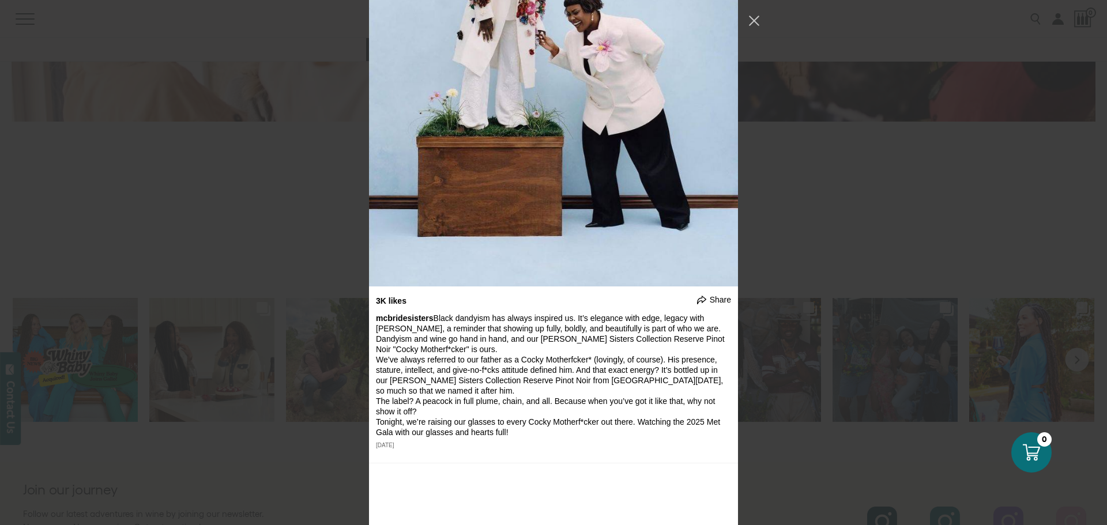
scroll to position [9683, 0]
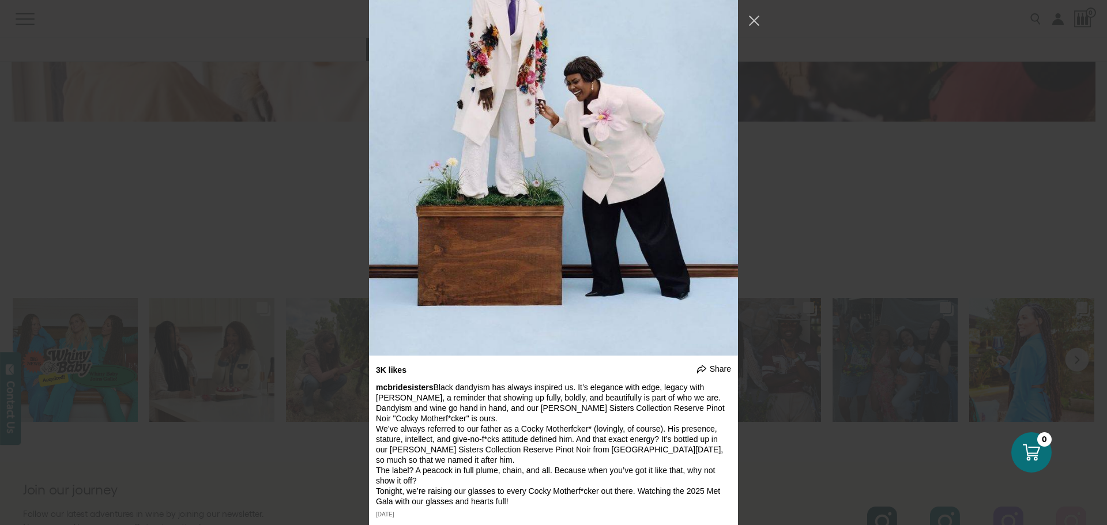
scroll to position [9606, 0]
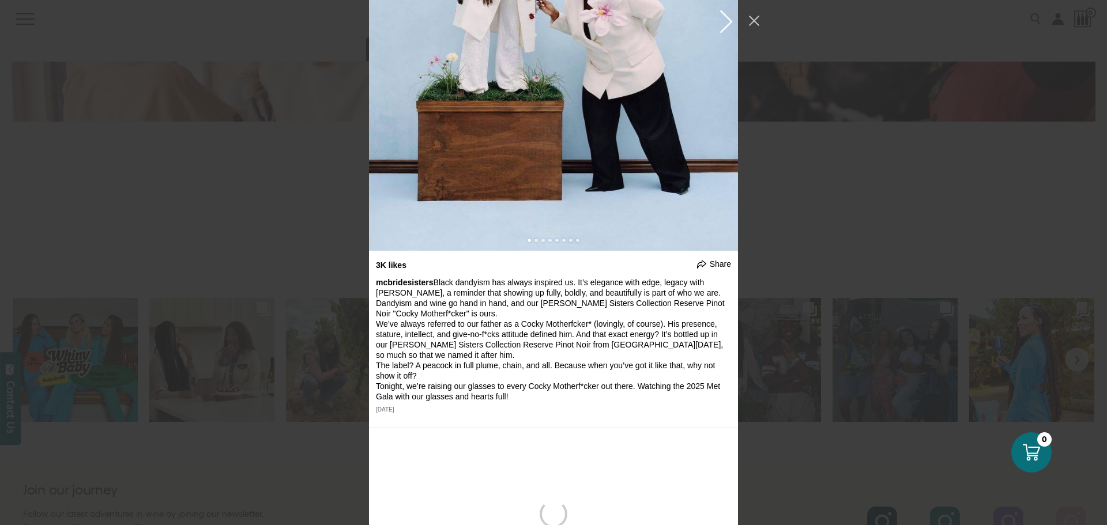
scroll to position [9664, 0]
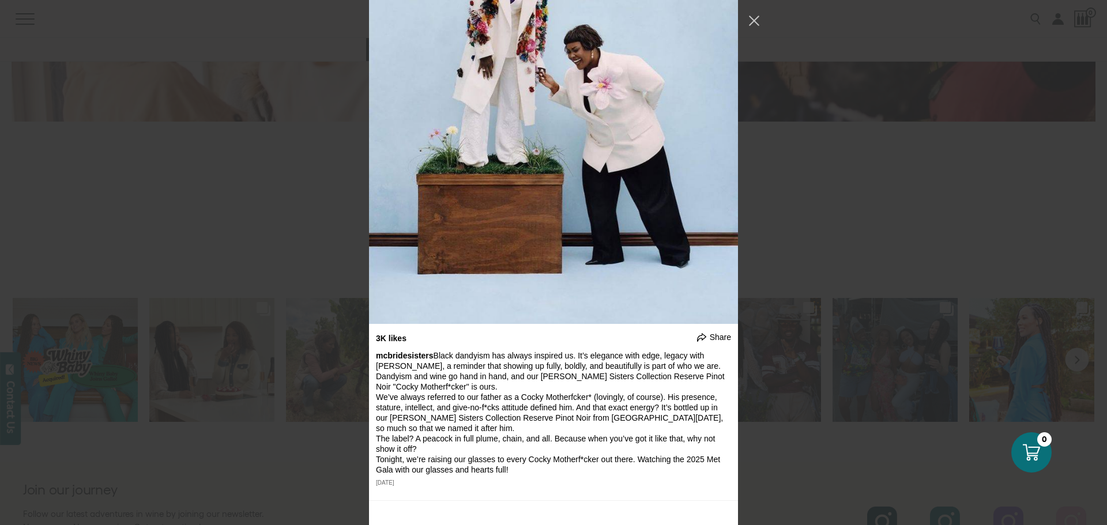
scroll to position [9625, 0]
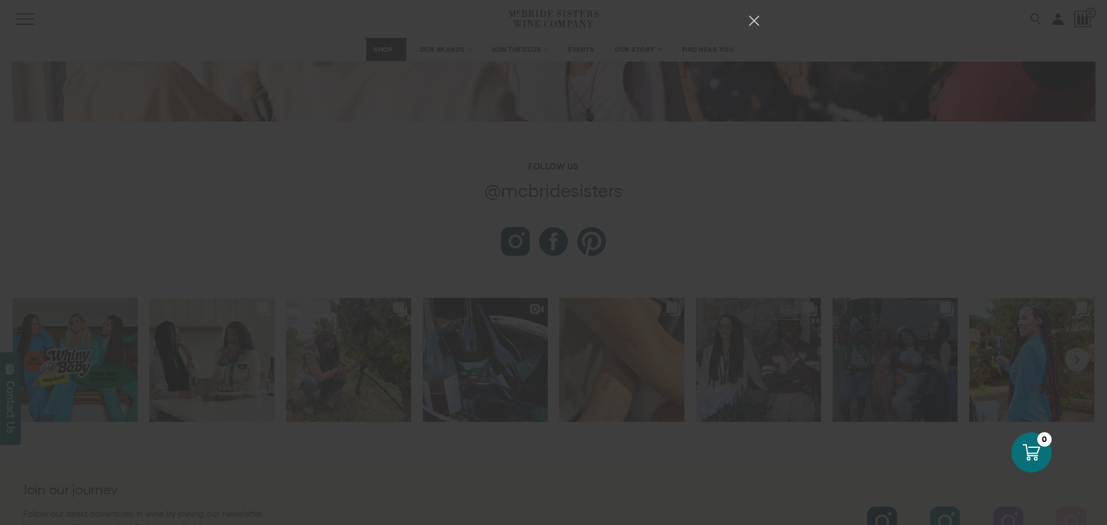
scroll to position [11182, 0]
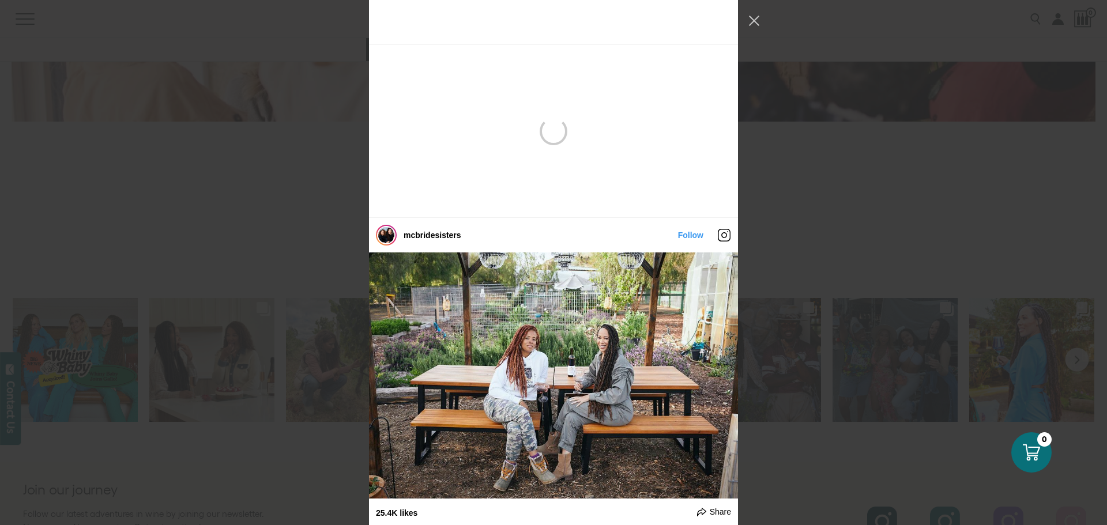
scroll to position [10289, 0]
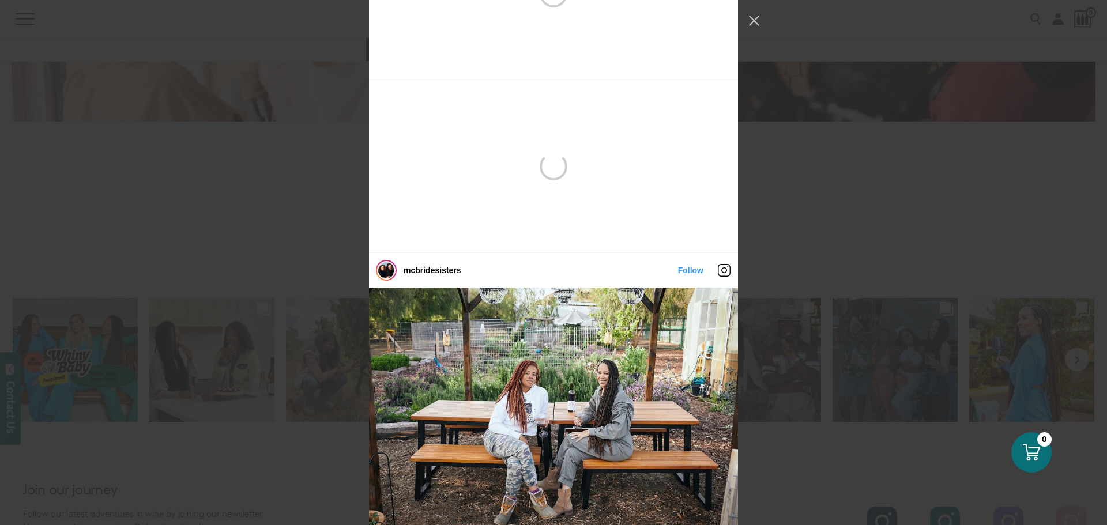
scroll to position [10251, 0]
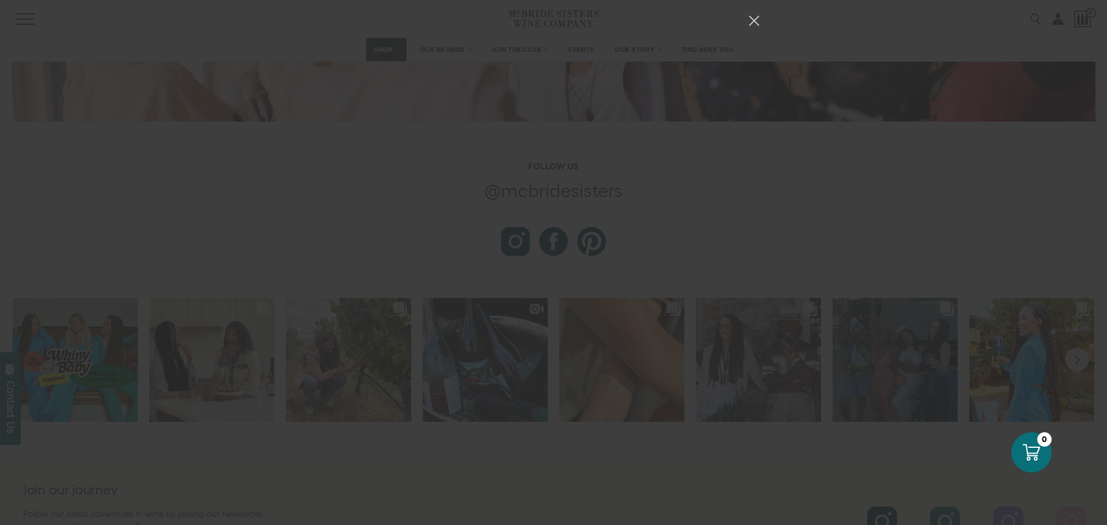
scroll to position [11423, 0]
